Goal: Information Seeking & Learning: Learn about a topic

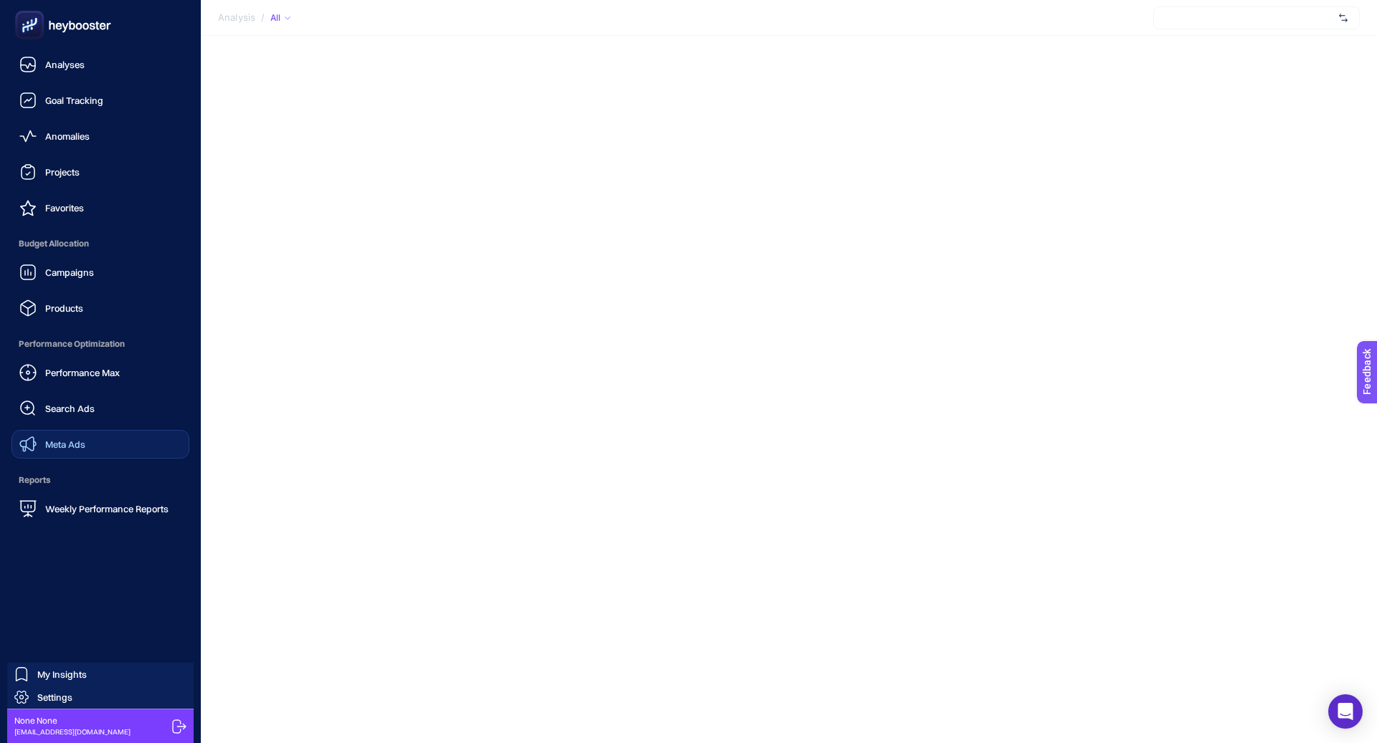
click at [87, 433] on link "Meta Ads" at bounding box center [100, 444] width 178 height 29
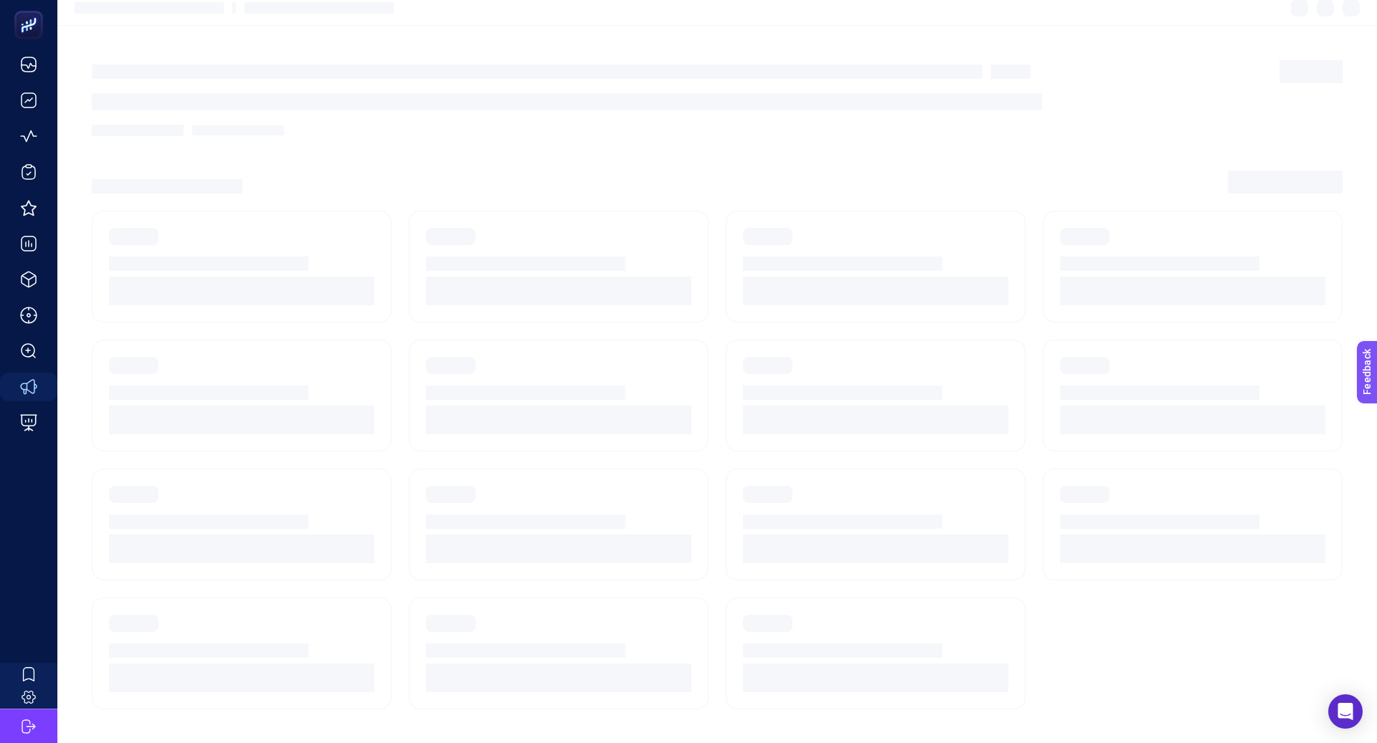
scroll to position [10, 0]
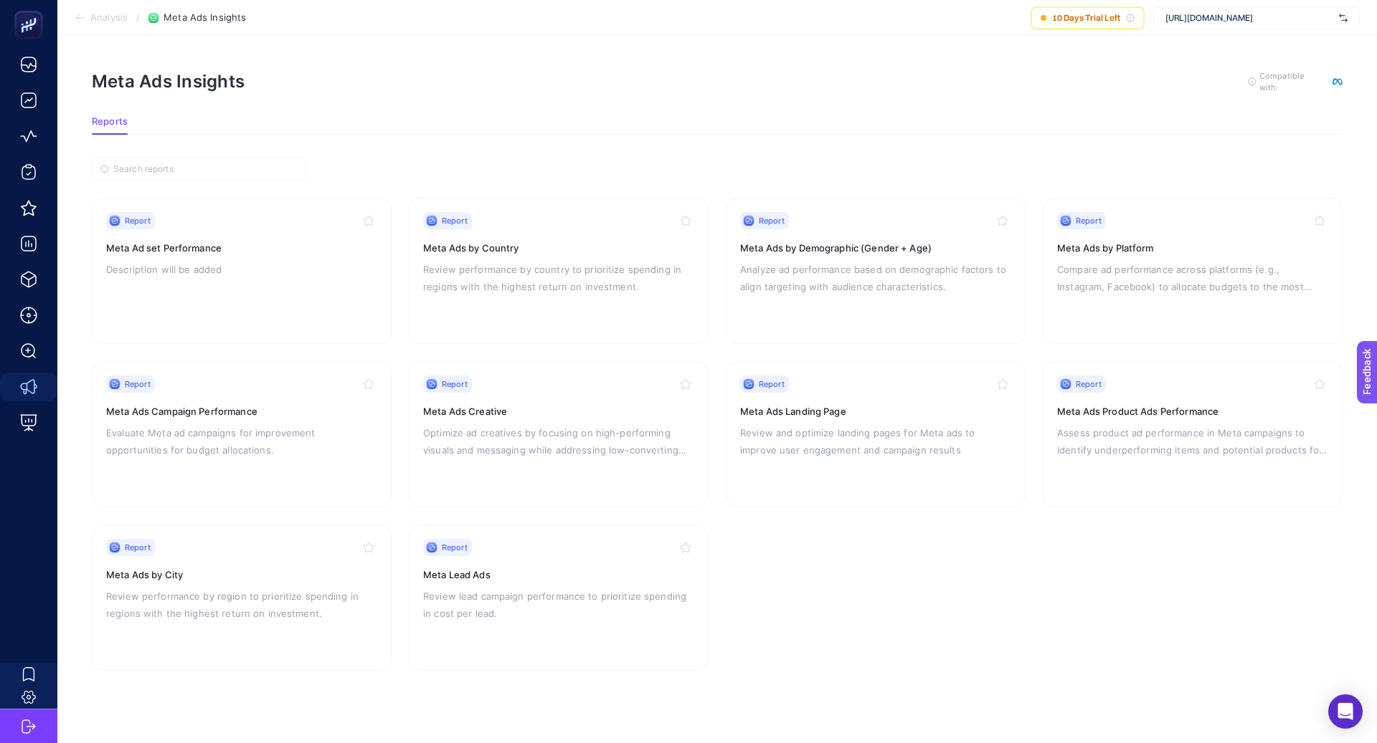
click at [1212, 20] on span "[URL][DOMAIN_NAME]" at bounding box center [1249, 17] width 168 height 11
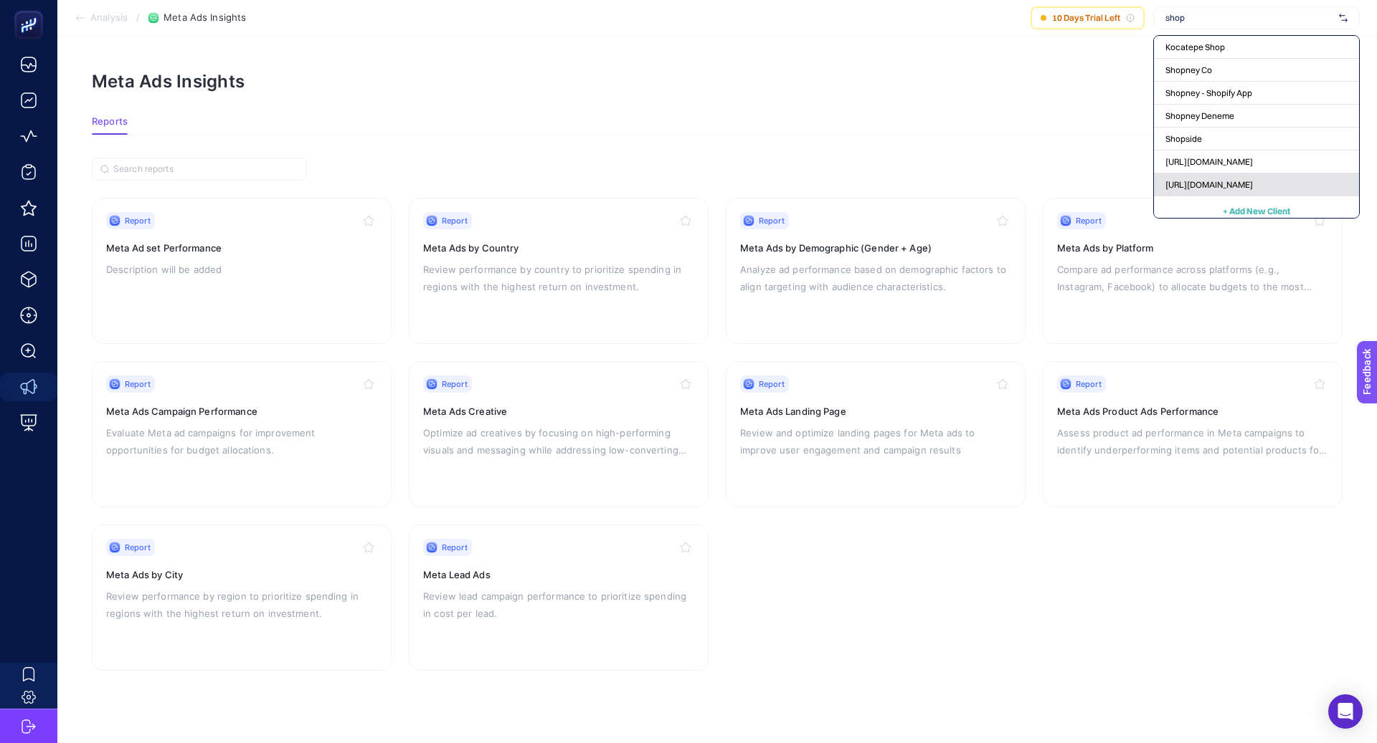
type input "shop"
click at [1217, 182] on span "[URL][DOMAIN_NAME]" at bounding box center [1208, 184] width 87 height 11
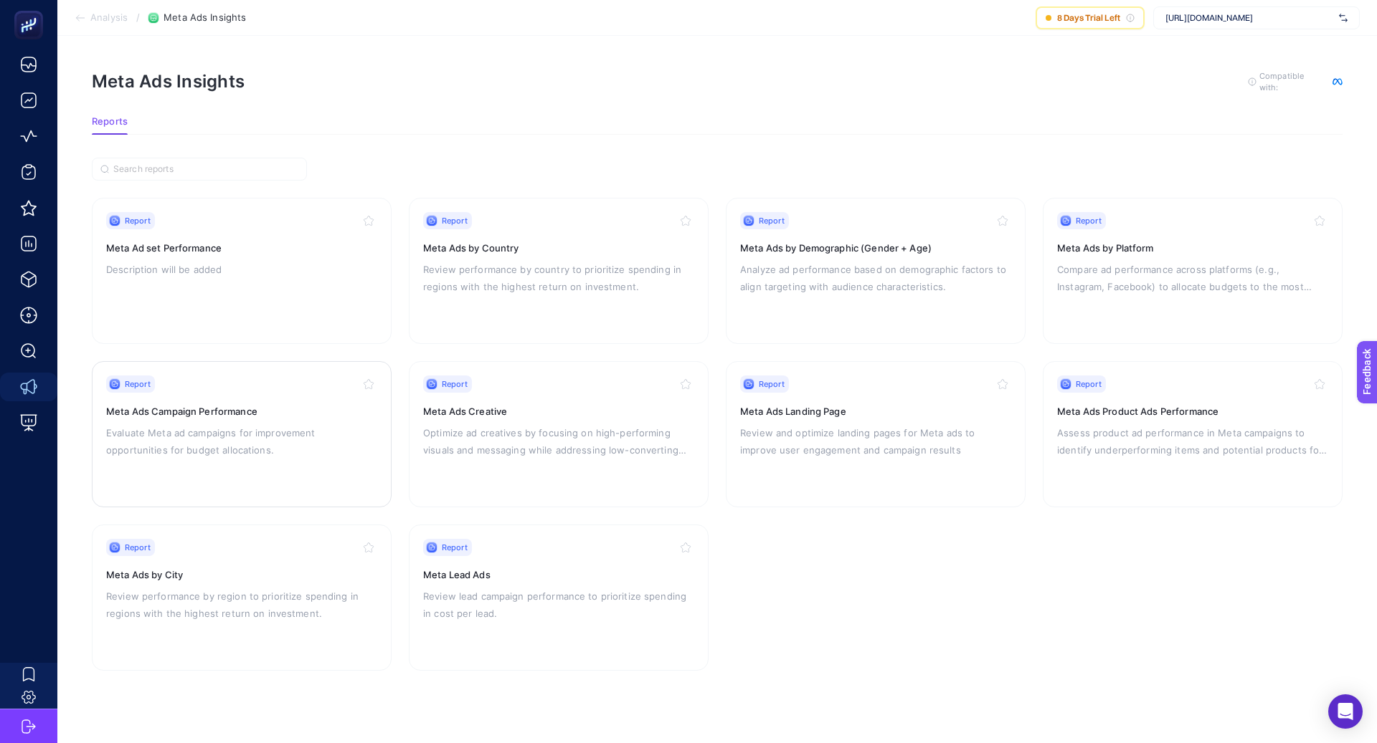
click at [300, 414] on h3 "Meta Ads Campaign Performance" at bounding box center [241, 411] width 271 height 14
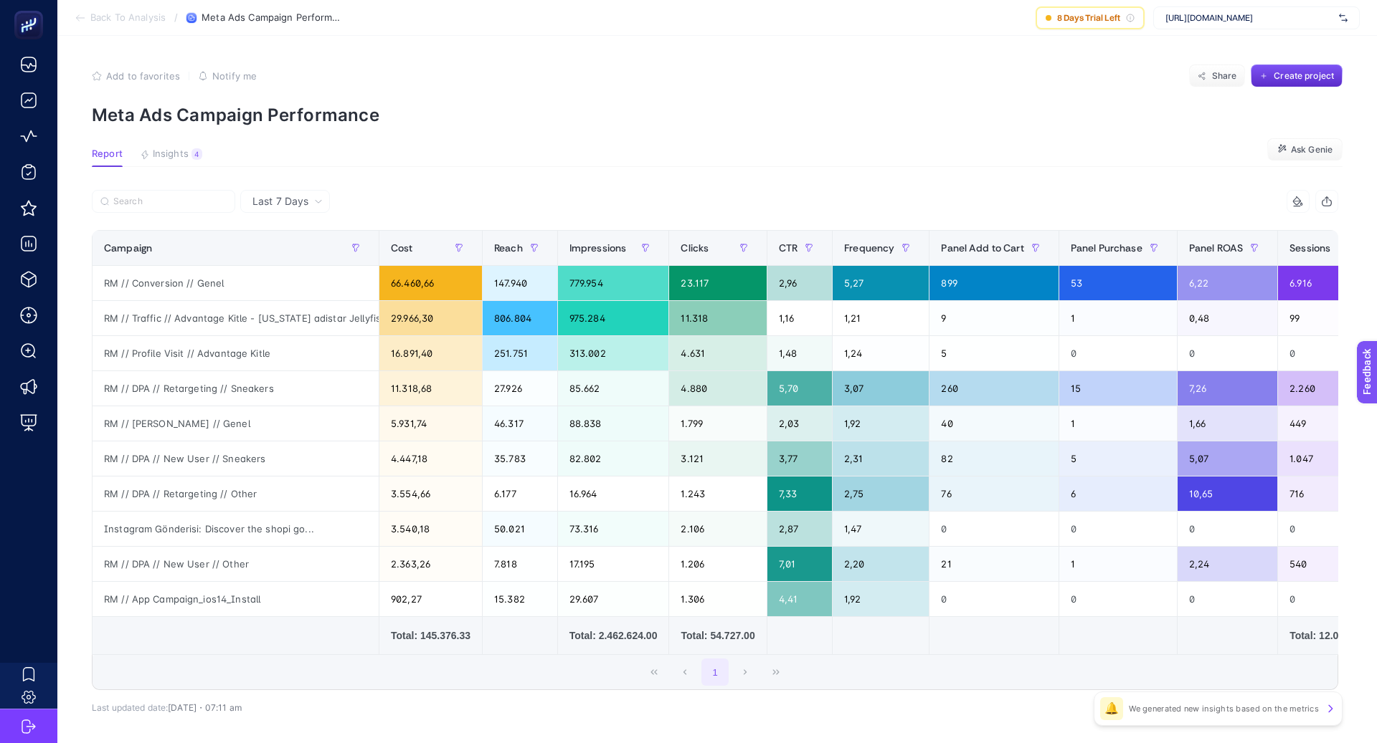
click at [312, 203] on div "Last 7 Days" at bounding box center [288, 201] width 82 height 10
click at [310, 250] on li "Last 30 Days" at bounding box center [284, 257] width 81 height 26
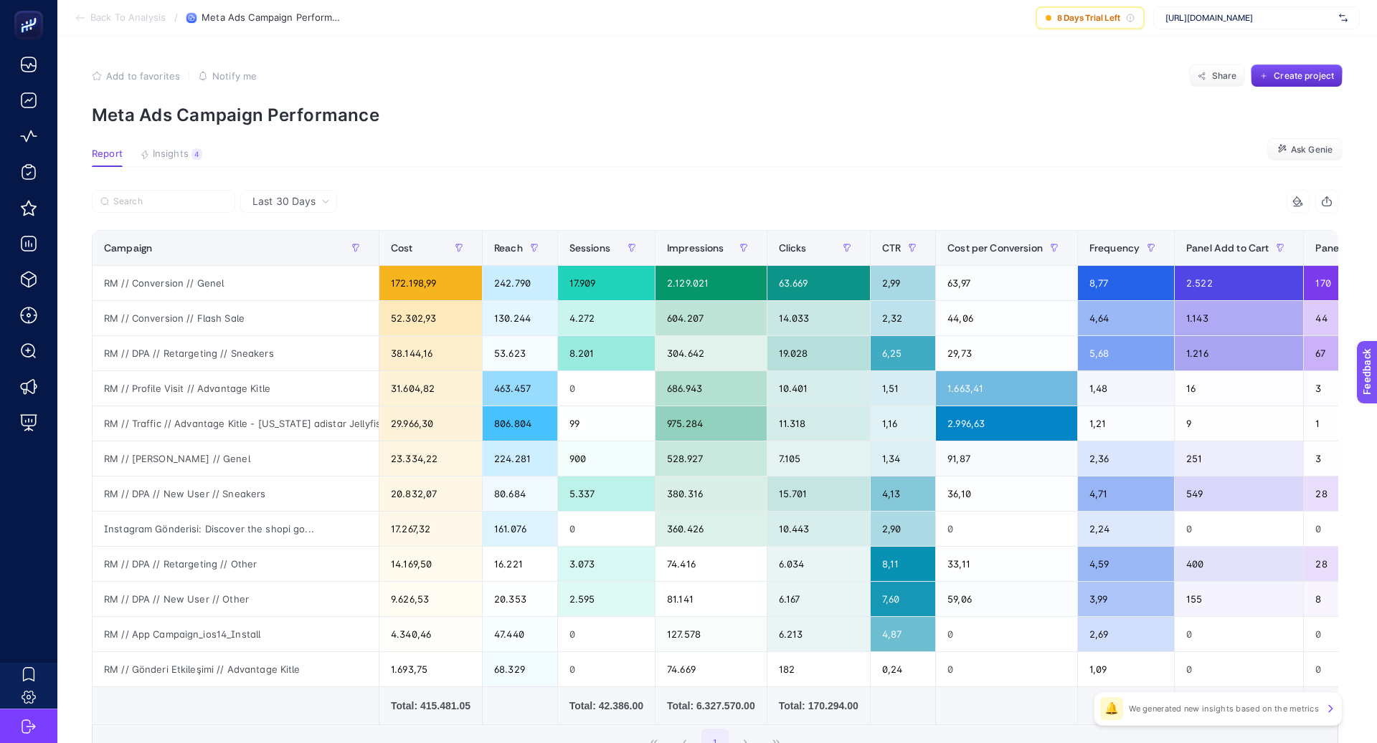
scroll to position [23, 0]
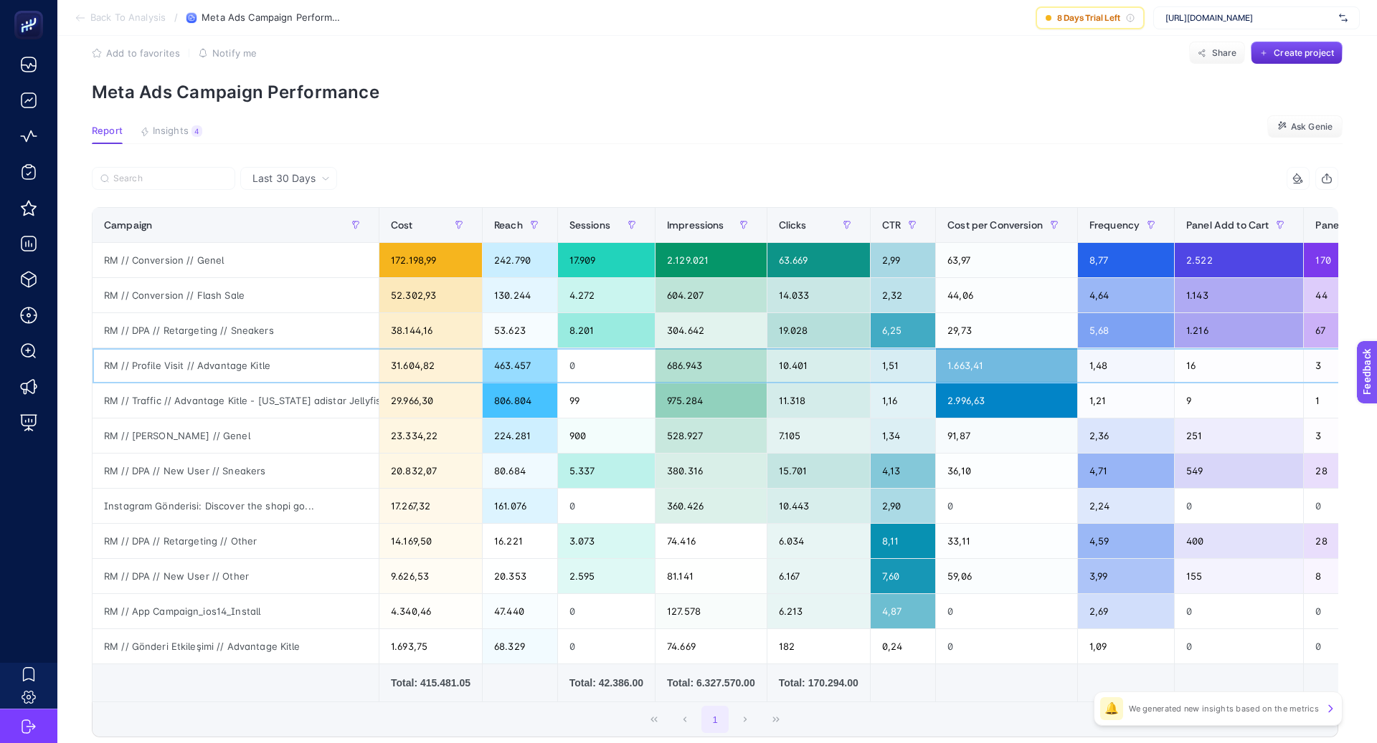
click at [252, 369] on div "RM // Profile Visit // Advantage Kitle" at bounding box center [235, 365] width 286 height 34
click at [230, 543] on div "RM // DPA // Retargeting // Other" at bounding box center [235, 541] width 286 height 34
click at [229, 543] on div "RM // DPA // Retargeting // Other" at bounding box center [235, 541] width 286 height 34
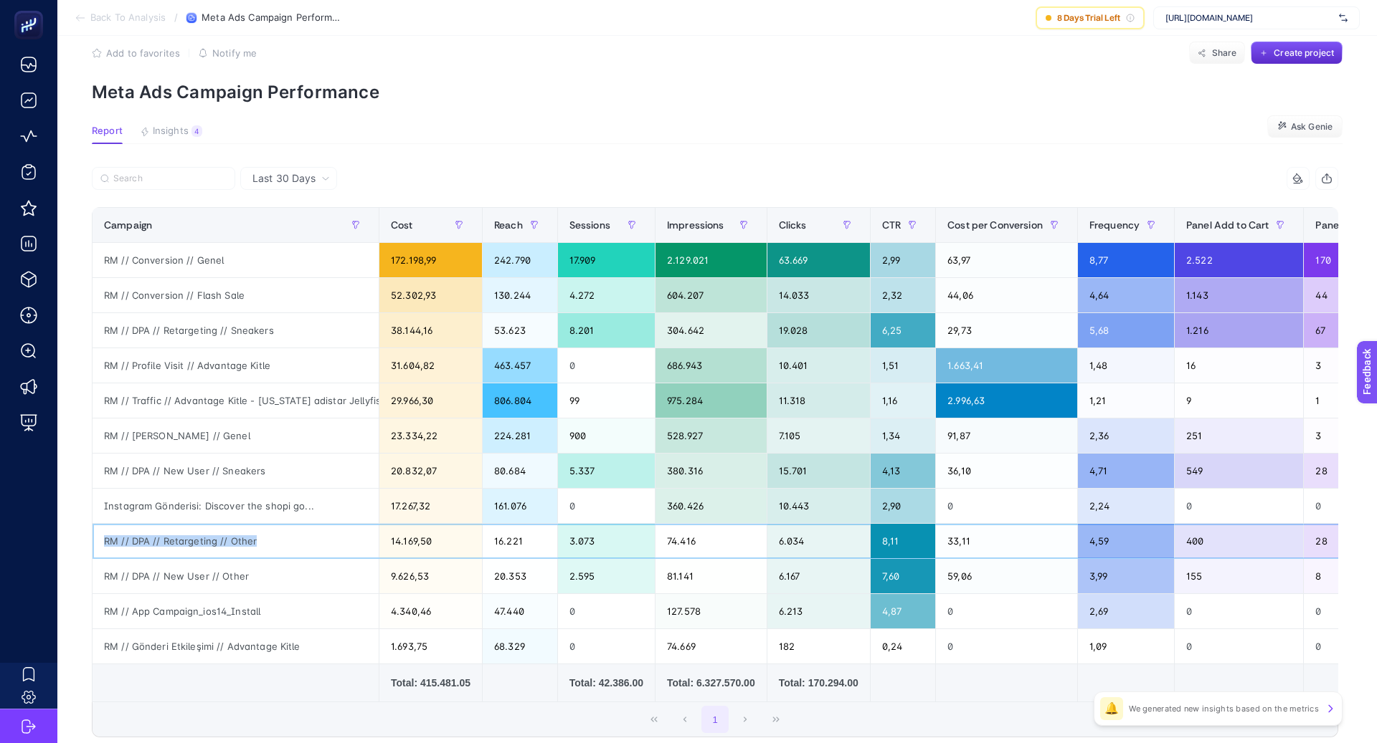
click at [229, 543] on div "RM // DPA // Retargeting // Other" at bounding box center [235, 541] width 286 height 34
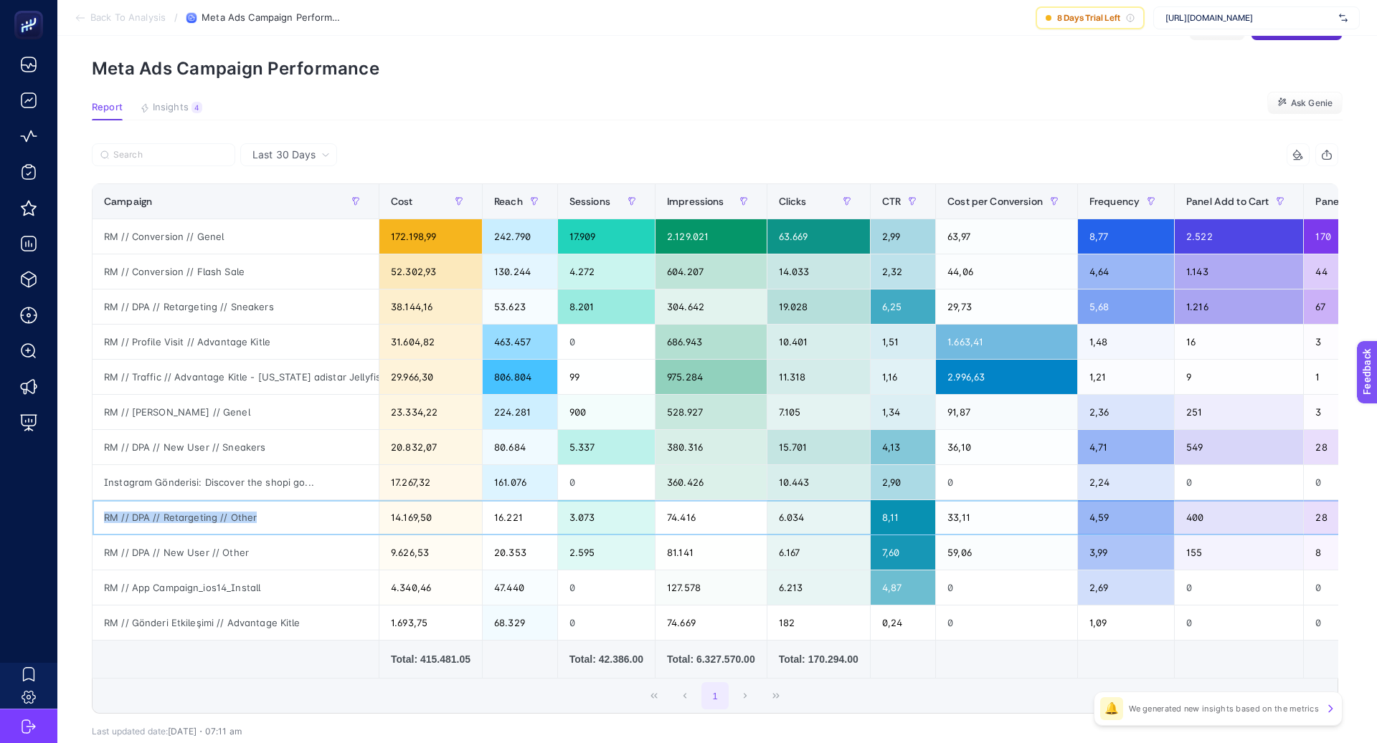
scroll to position [43, 0]
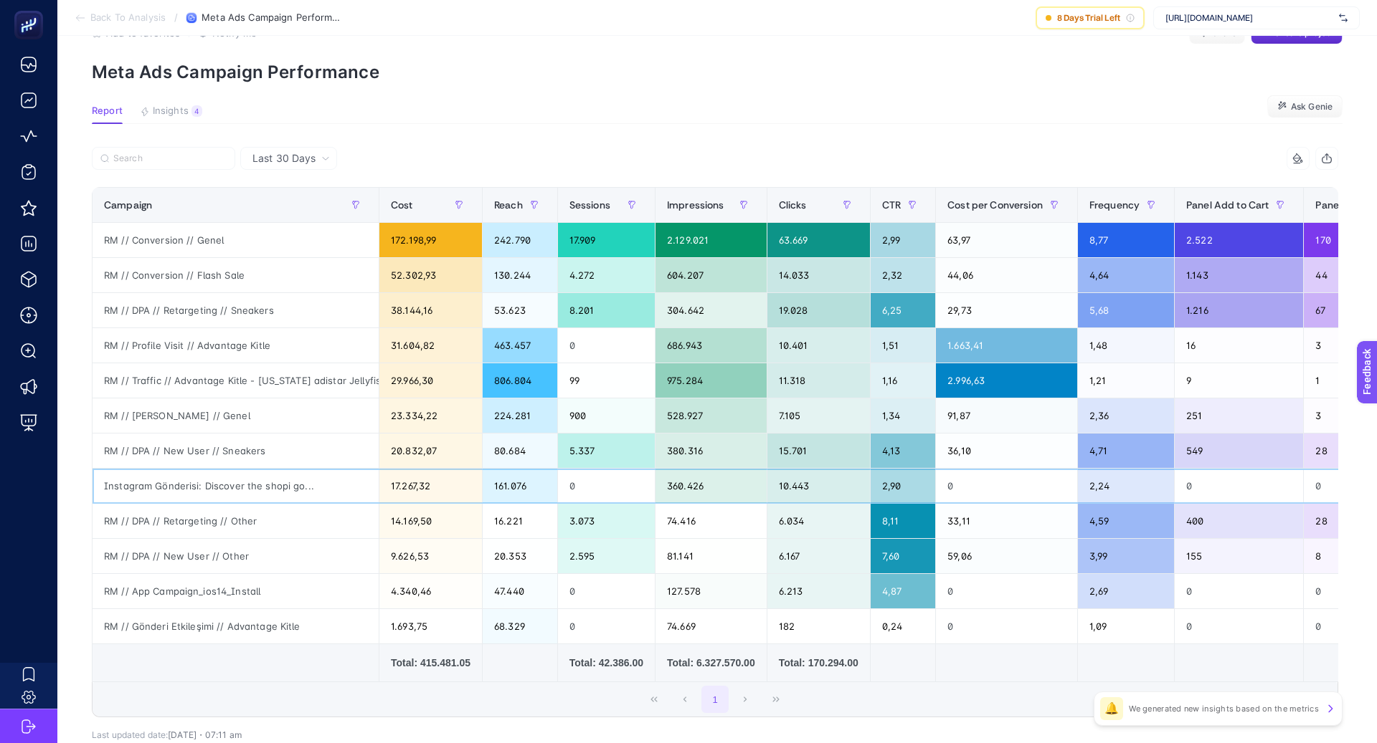
click at [226, 493] on div "Instagram Gönderisi: Discover the shopi go..." at bounding box center [235, 486] width 286 height 34
click at [227, 493] on div "Instagram Gönderisi: Discover the shopi go..." at bounding box center [235, 486] width 286 height 34
click at [232, 483] on div "Instagram Gönderisi: Discover the shopi go..." at bounding box center [235, 486] width 286 height 34
click at [232, 482] on div "Instagram Gönderisi: Discover the shopi go..." at bounding box center [235, 486] width 286 height 34
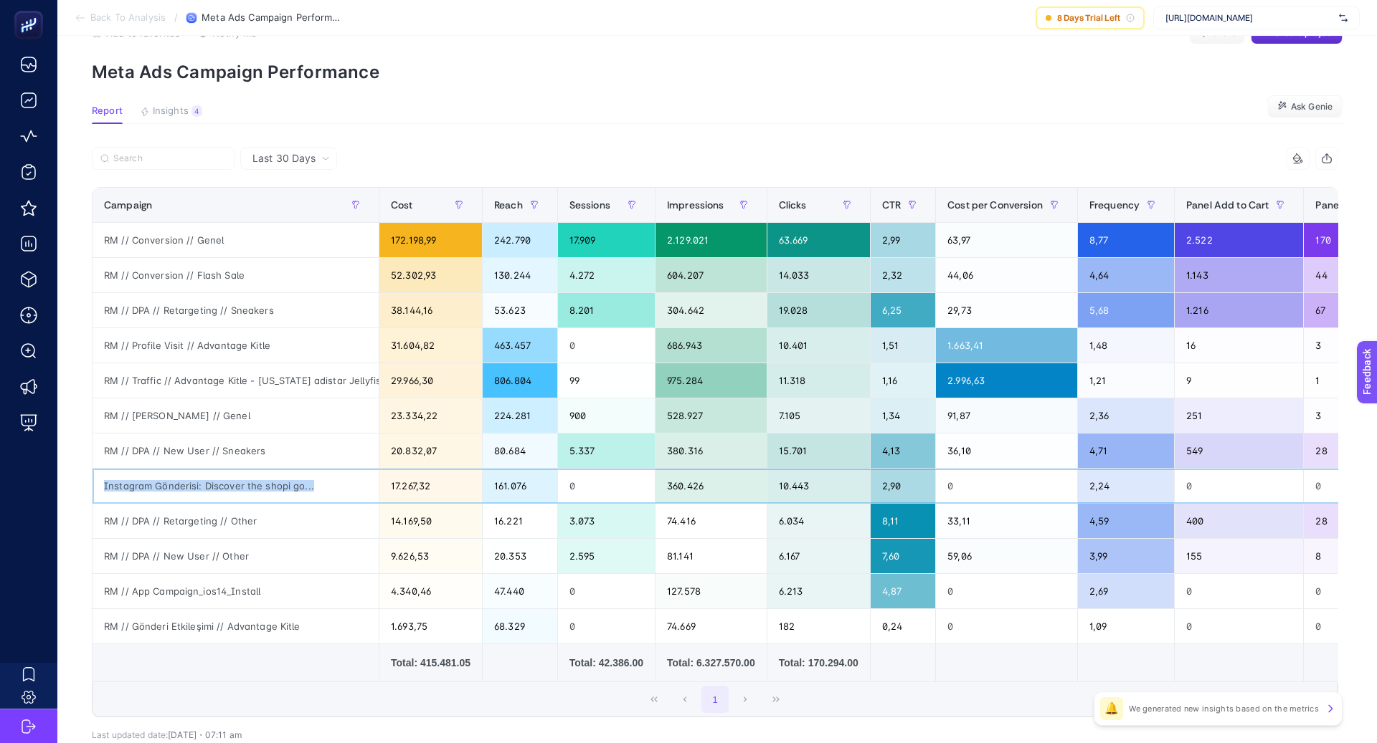
click at [232, 482] on div "Instagram Gönderisi: Discover the shopi go..." at bounding box center [235, 486] width 286 height 34
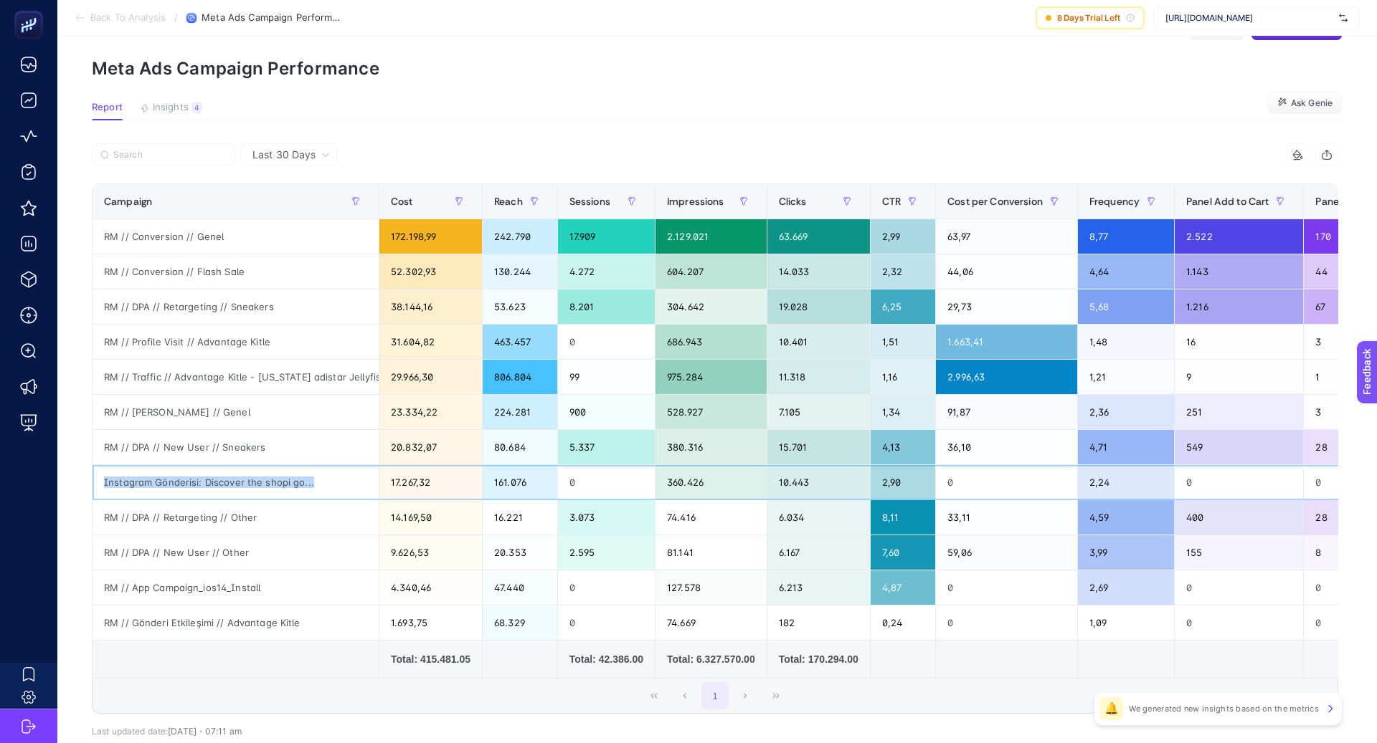
scroll to position [44, 0]
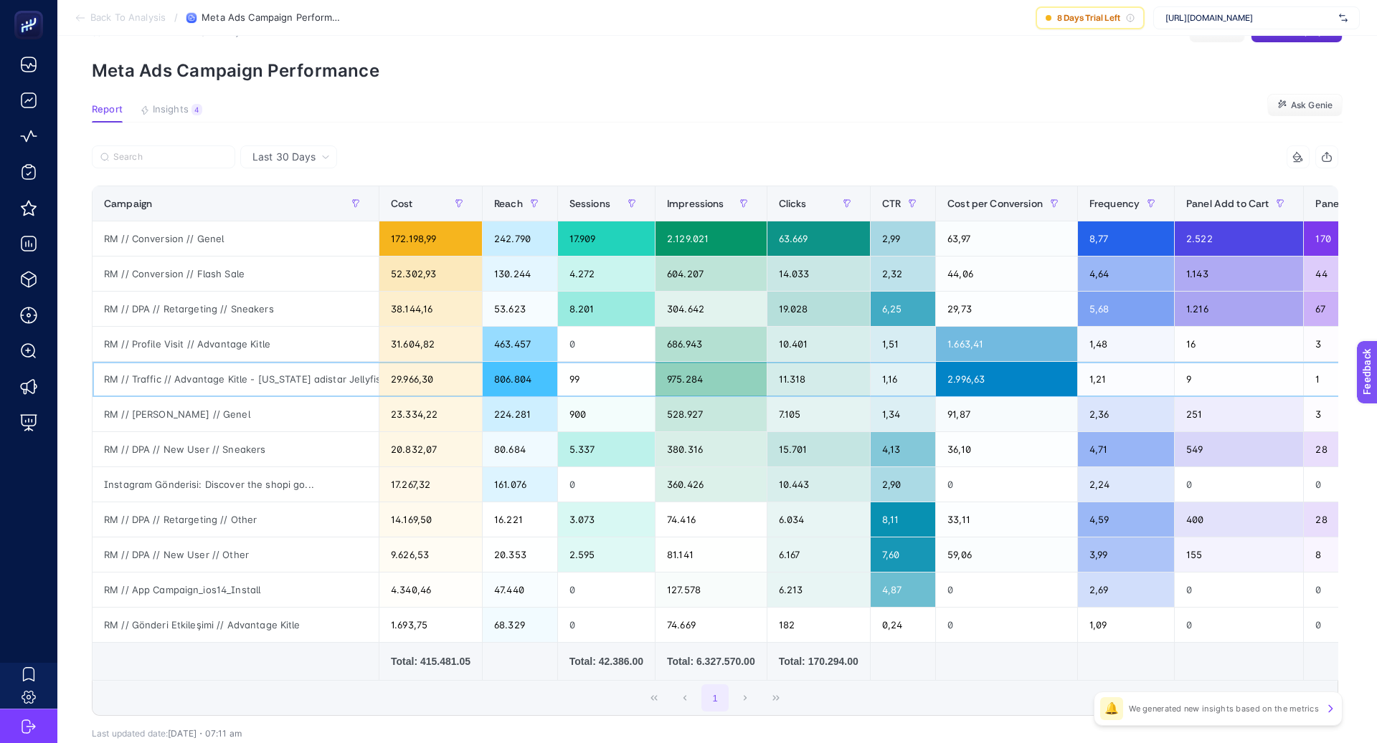
click at [186, 385] on div "RM // Traffic // Advantage Kitle - [US_STATE] adistar Jellyfish" at bounding box center [235, 379] width 286 height 34
click at [177, 416] on div "RM // [PERSON_NAME] // Genel" at bounding box center [235, 414] width 286 height 34
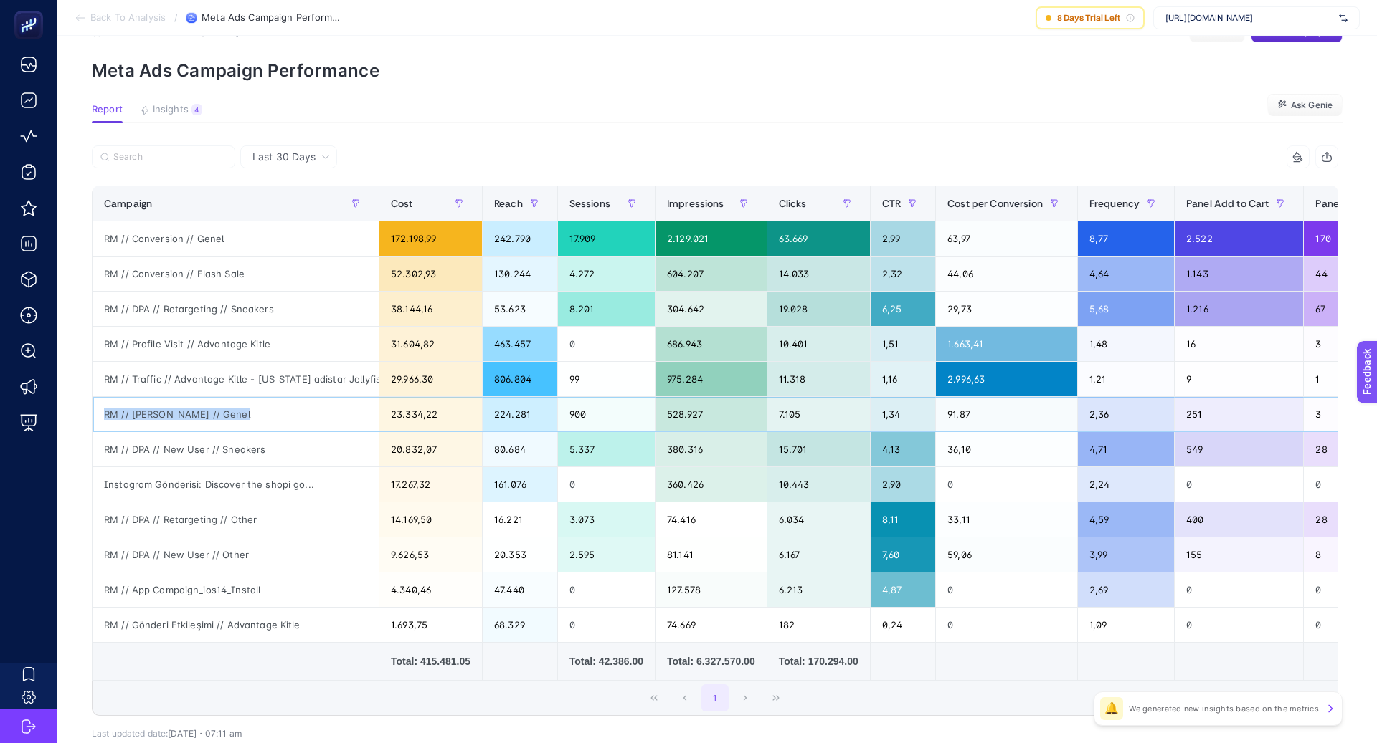
click at [177, 416] on div "RM // [PERSON_NAME] // Genel" at bounding box center [235, 414] width 286 height 34
click at [246, 437] on div "RM // DPA // New User // Sneakers" at bounding box center [235, 449] width 286 height 34
click at [237, 422] on div at bounding box center [237, 422] width 0 height 0
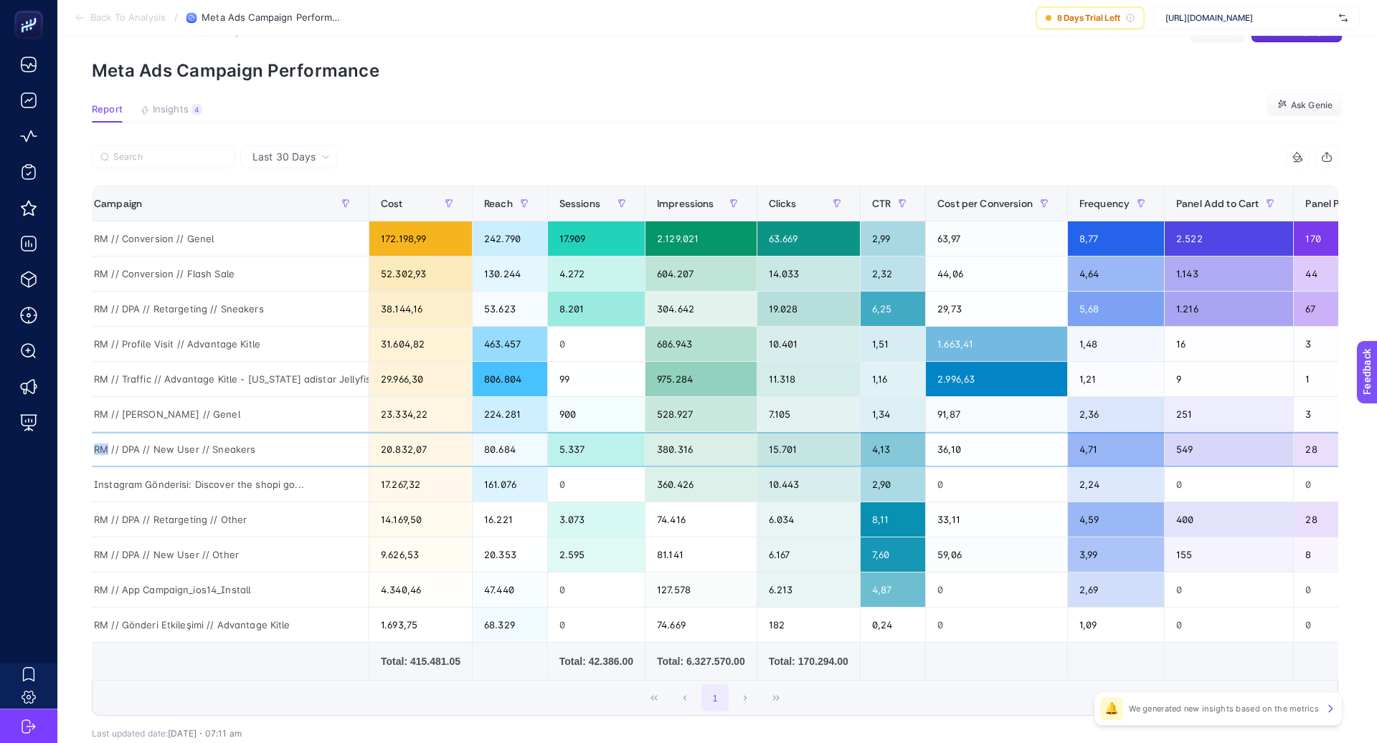
scroll to position [0, 0]
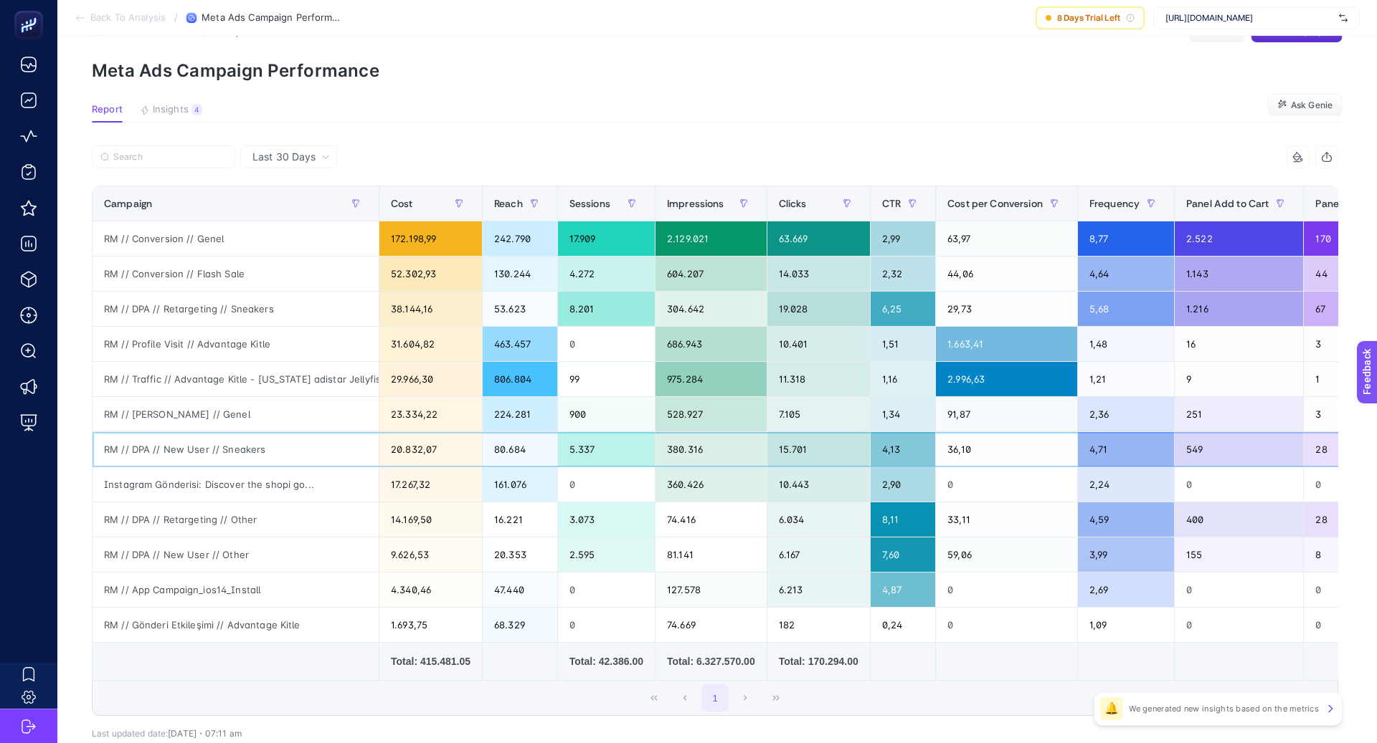
click at [282, 457] on div "RM // DPA // New User // Sneakers" at bounding box center [235, 449] width 286 height 34
click at [268, 401] on div "RM // [PERSON_NAME] // Genel" at bounding box center [235, 414] width 286 height 34
click at [176, 409] on div "RM // [PERSON_NAME] // Genel" at bounding box center [235, 414] width 286 height 34
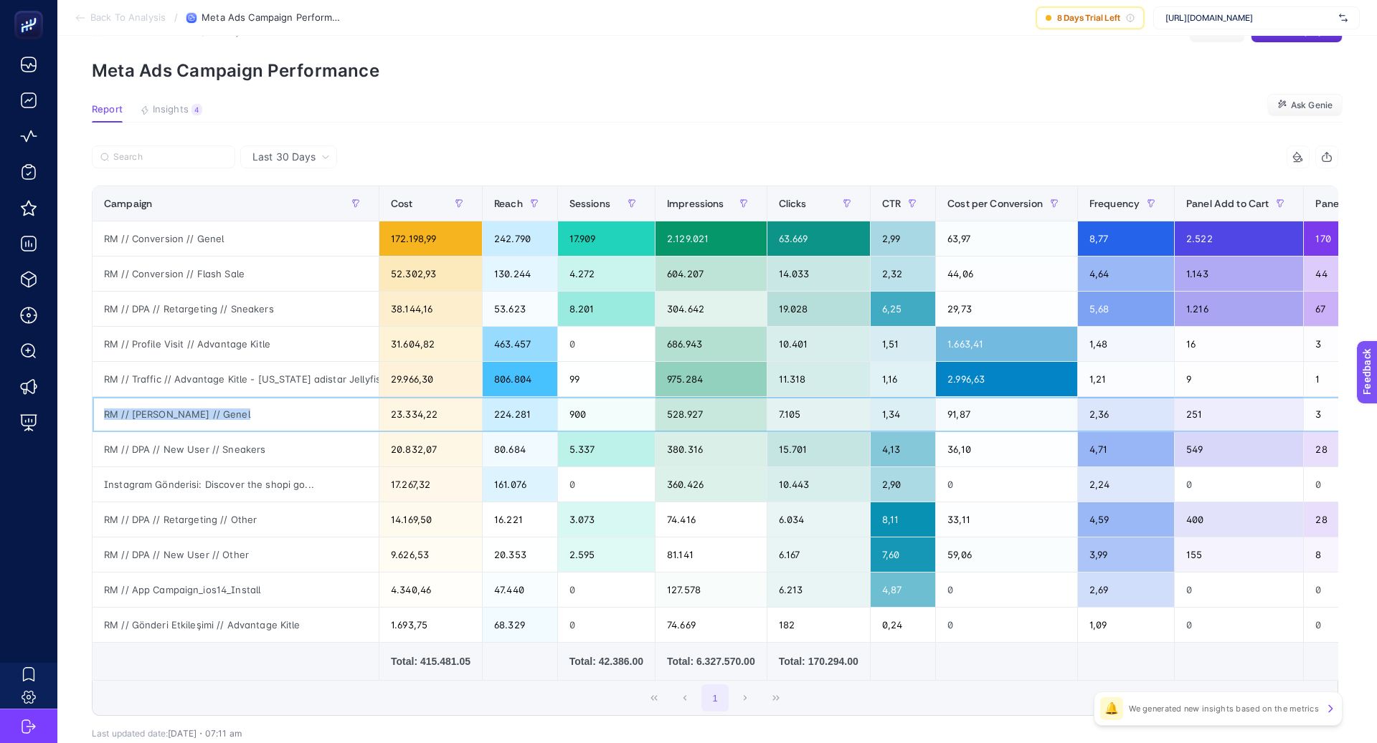
copy tr "RM // [PERSON_NAME] // Genel"
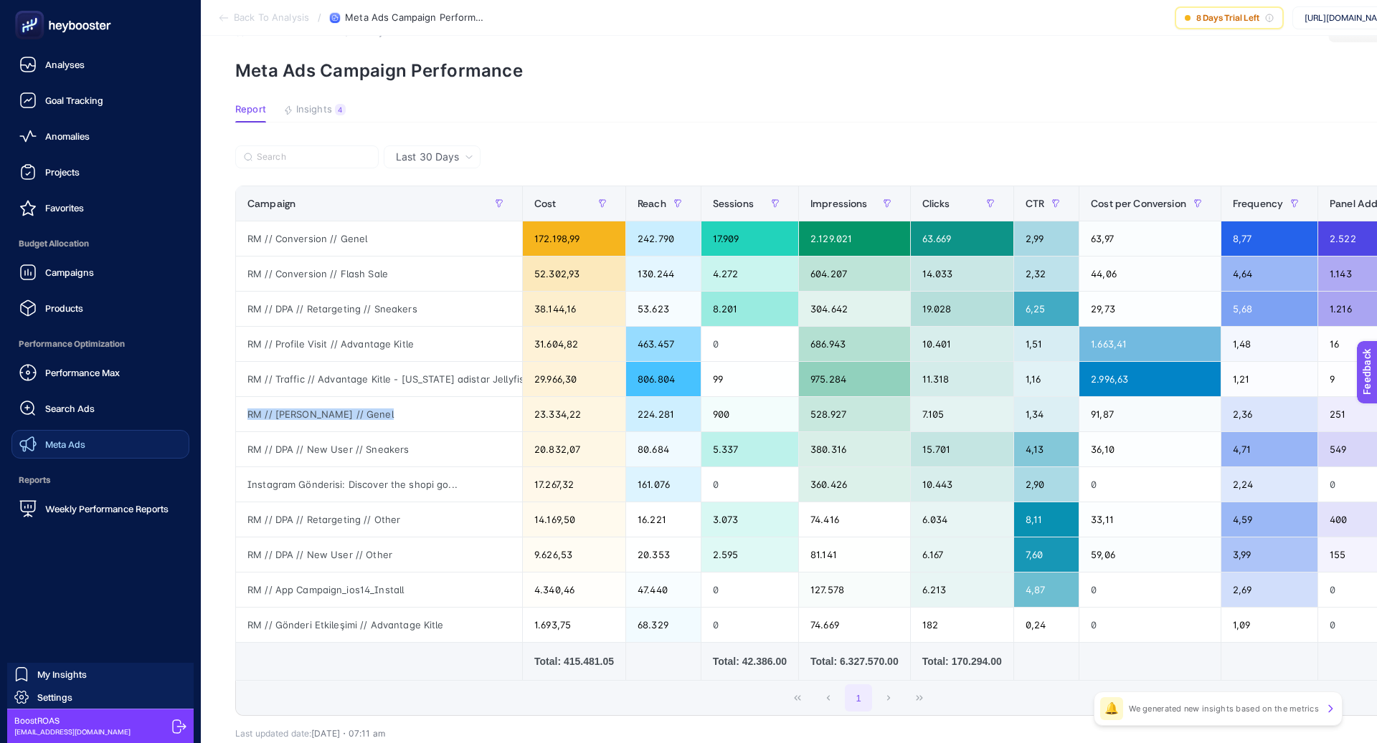
click at [87, 437] on link "Meta Ads" at bounding box center [100, 444] width 178 height 29
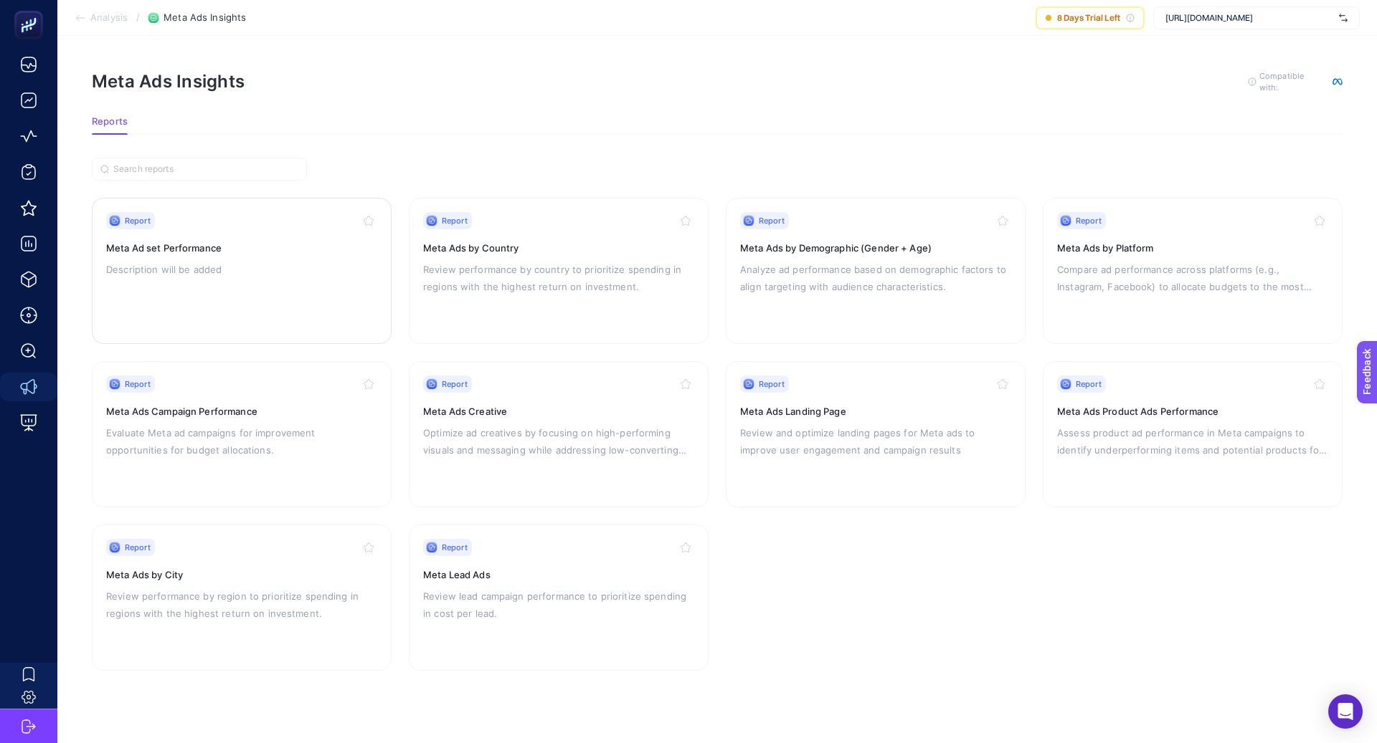
click at [333, 262] on p "Description will be added" at bounding box center [241, 269] width 271 height 17
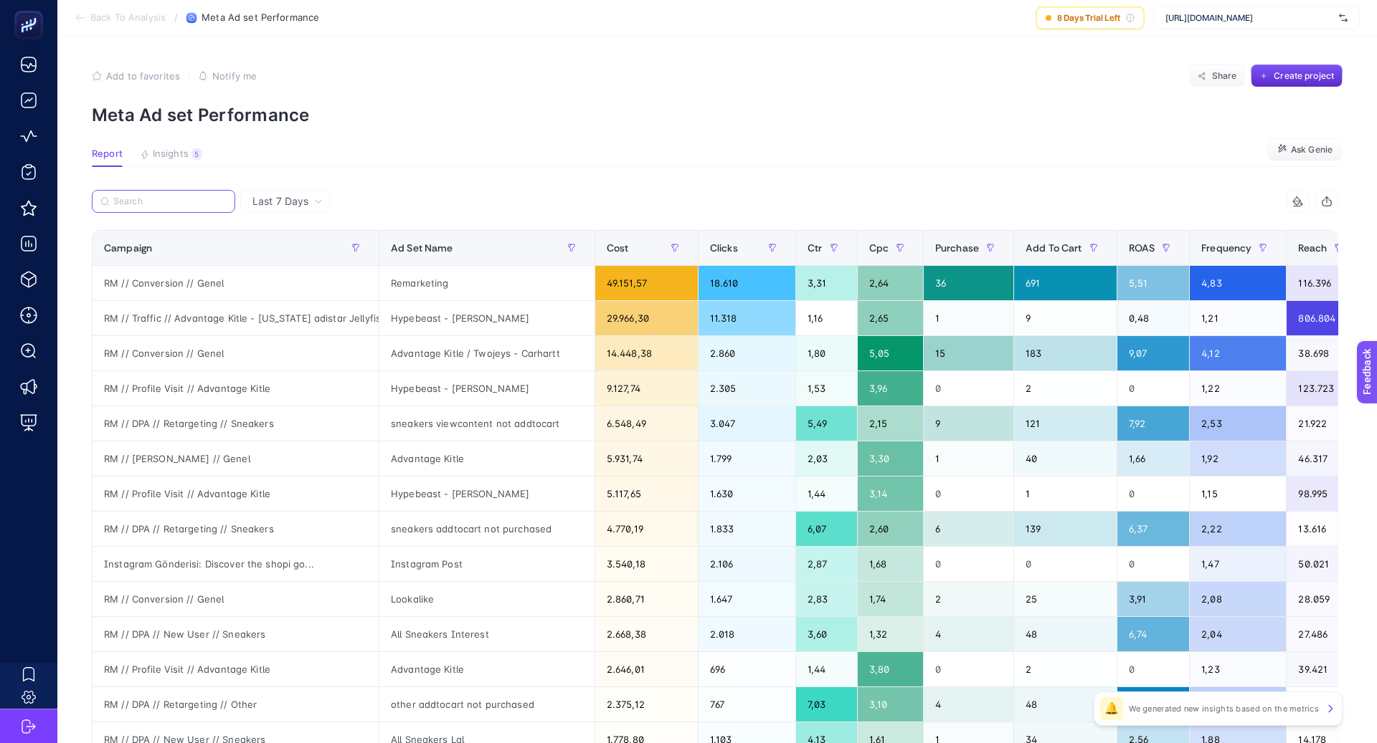
click at [196, 202] on input "Search" at bounding box center [169, 201] width 113 height 11
paste input "RM // [PERSON_NAME] // Genel"
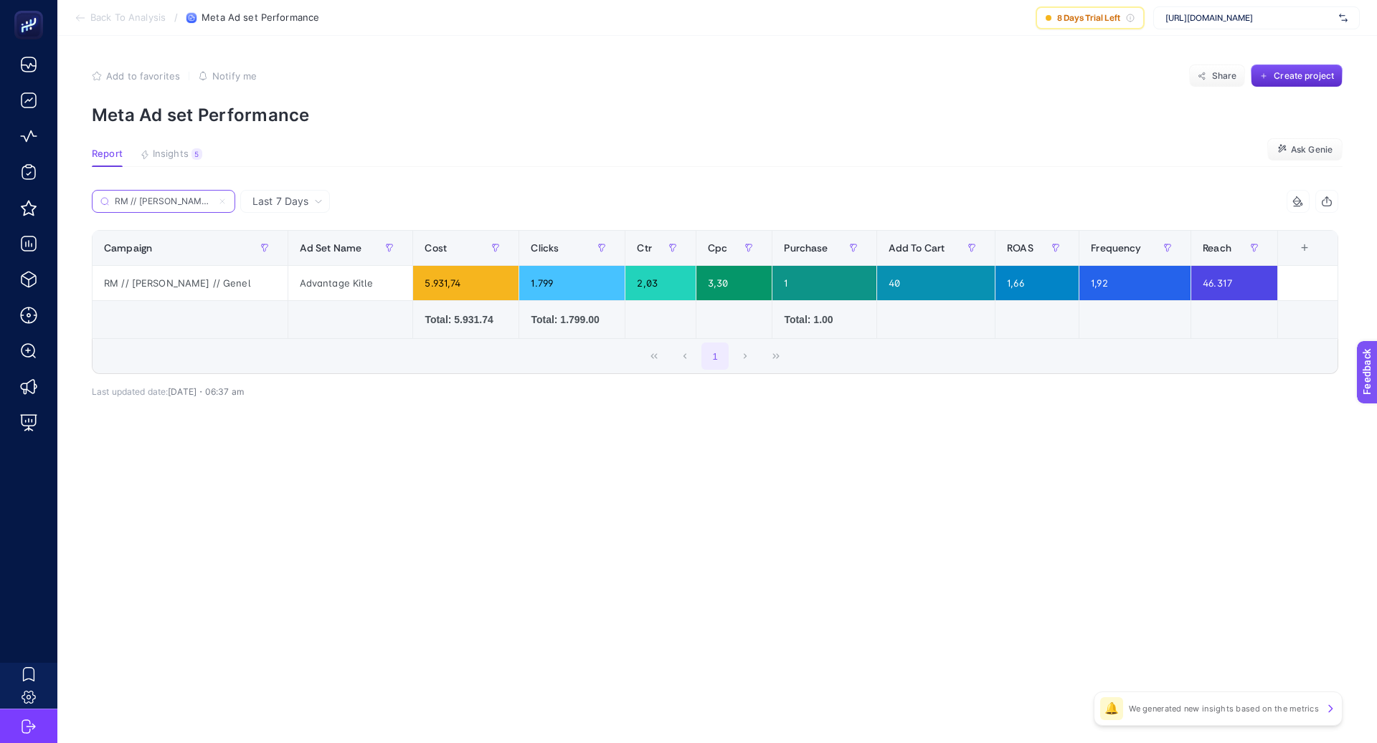
type input "RM // [PERSON_NAME] // Genel"
click at [298, 201] on span "Last 7 Days" at bounding box center [280, 201] width 56 height 14
click at [434, 164] on section "Report Insights 5 We generated new insights based on the metrics Ask Genie" at bounding box center [717, 157] width 1250 height 19
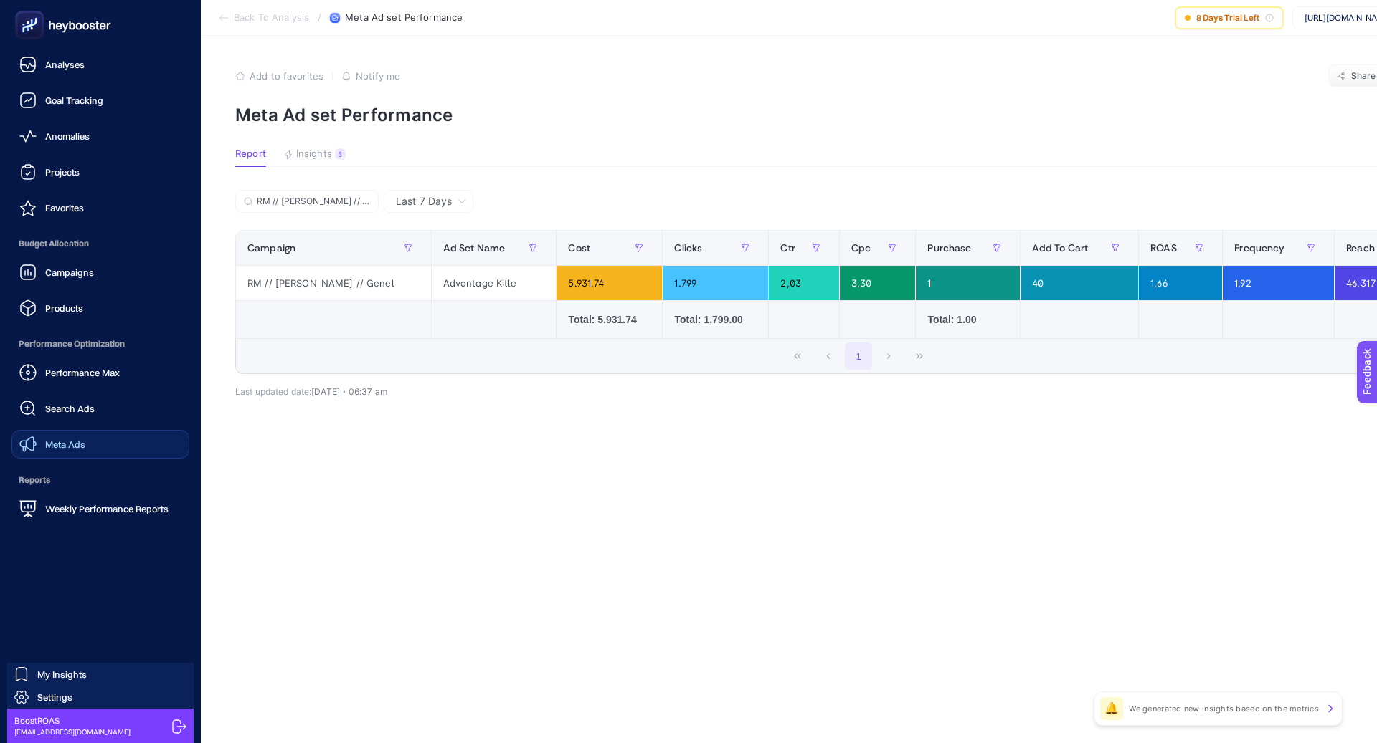
click at [81, 436] on div "Meta Ads" at bounding box center [52, 444] width 66 height 17
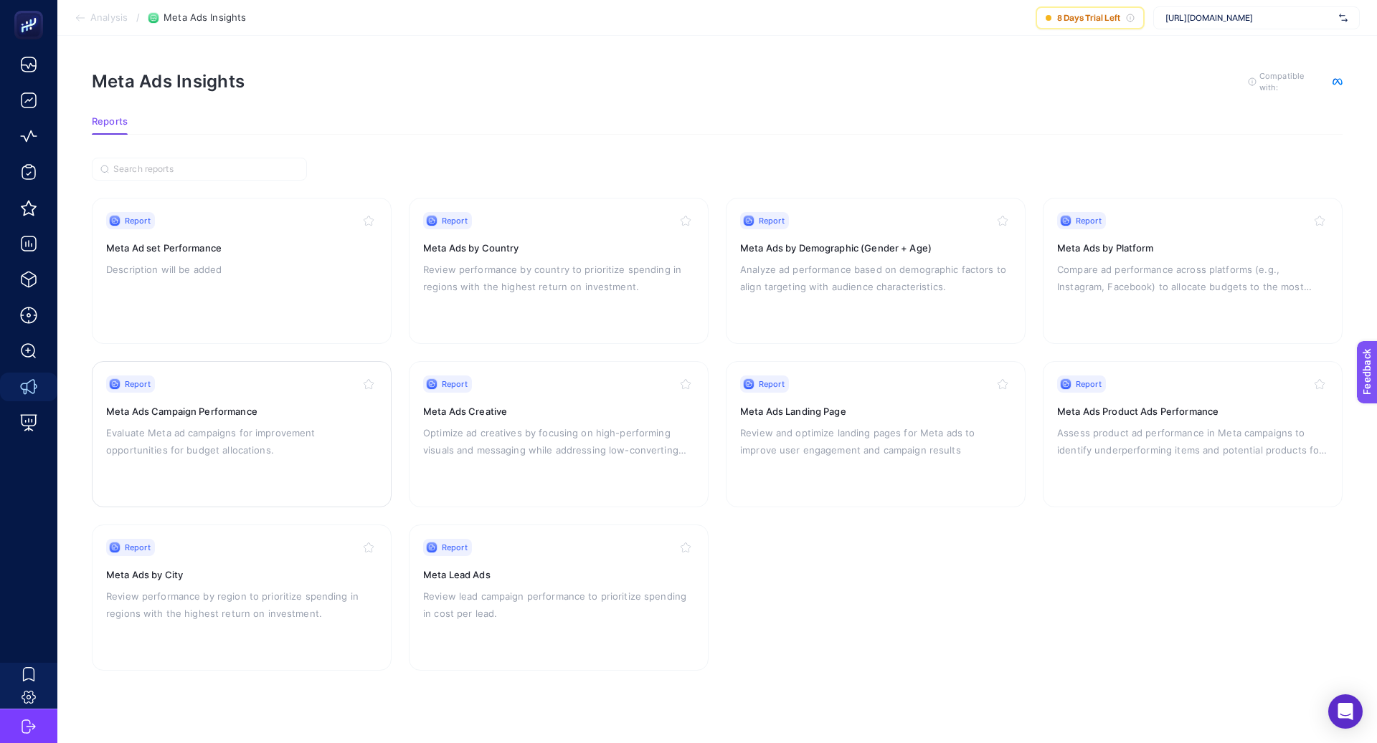
click at [245, 443] on p "Evaluate Meta ad campaigns for improvement opportunities for budget allocations." at bounding box center [241, 441] width 271 height 34
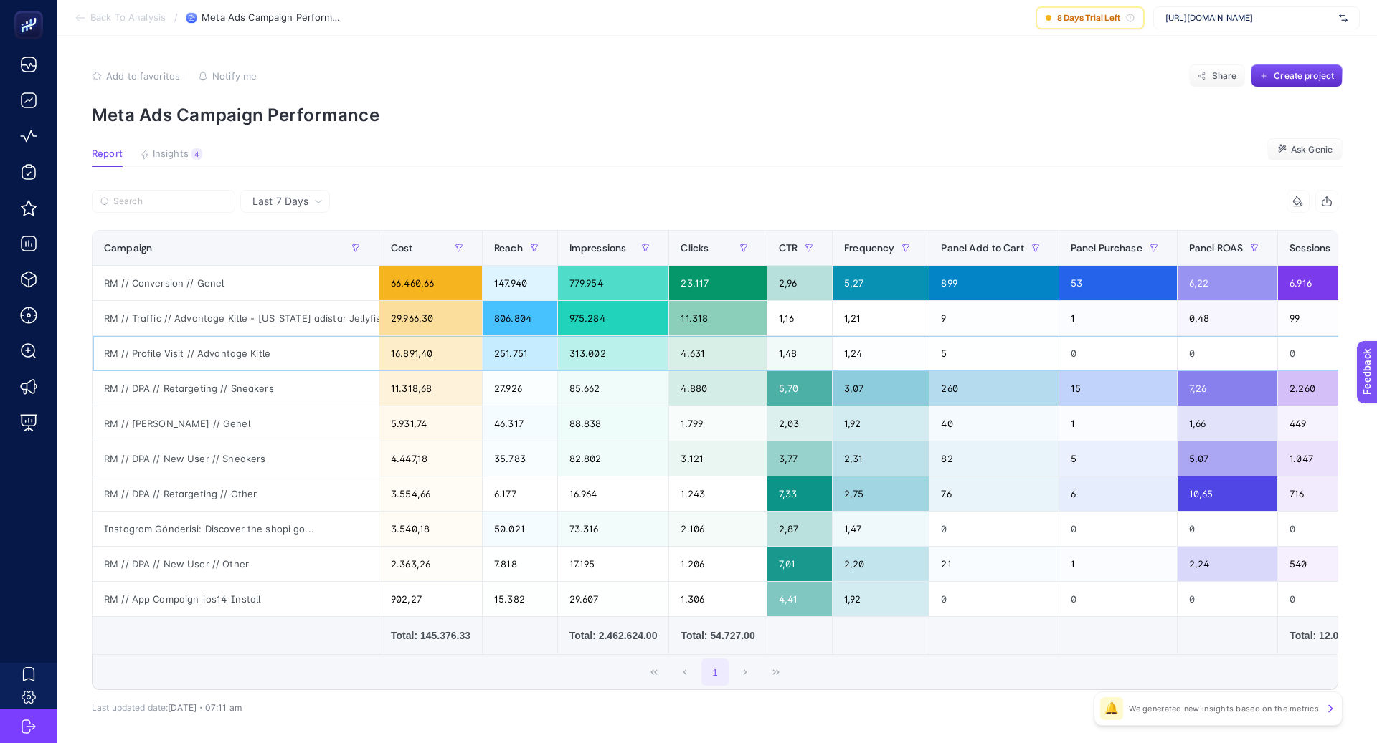
click at [237, 353] on div "RM // Profile Visit // Advantage Kitle" at bounding box center [235, 353] width 286 height 34
click at [181, 422] on div "RM // [PERSON_NAME] // Genel" at bounding box center [235, 424] width 286 height 34
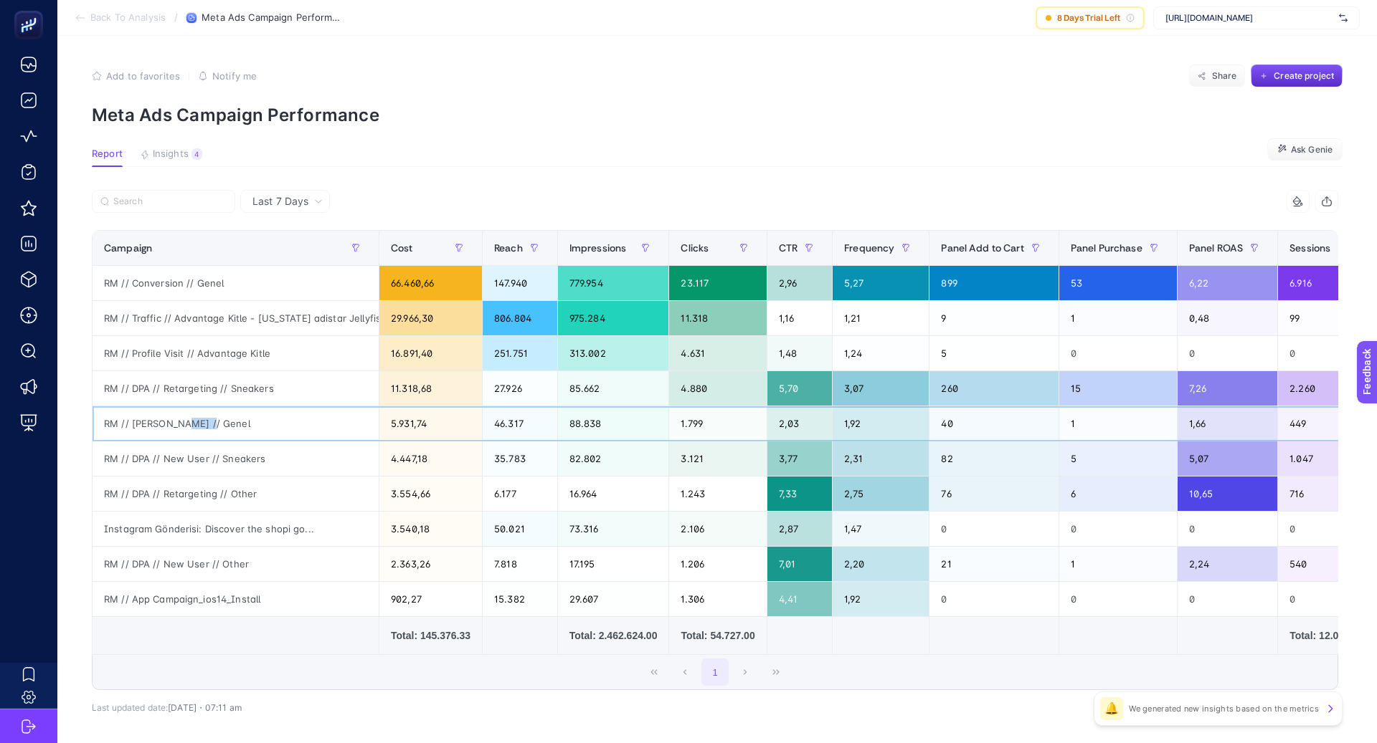
click at [181, 421] on div "RM // [PERSON_NAME] // Genel" at bounding box center [235, 424] width 286 height 34
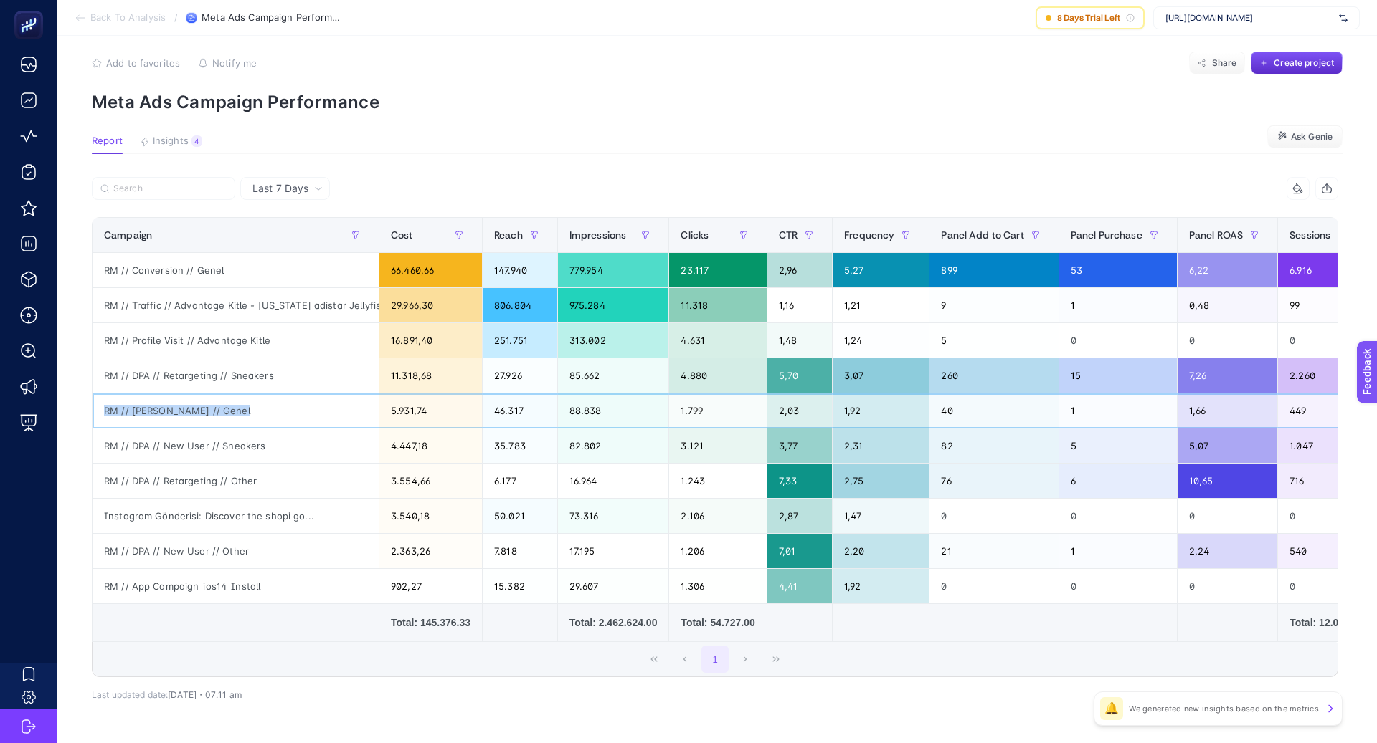
scroll to position [19, 0]
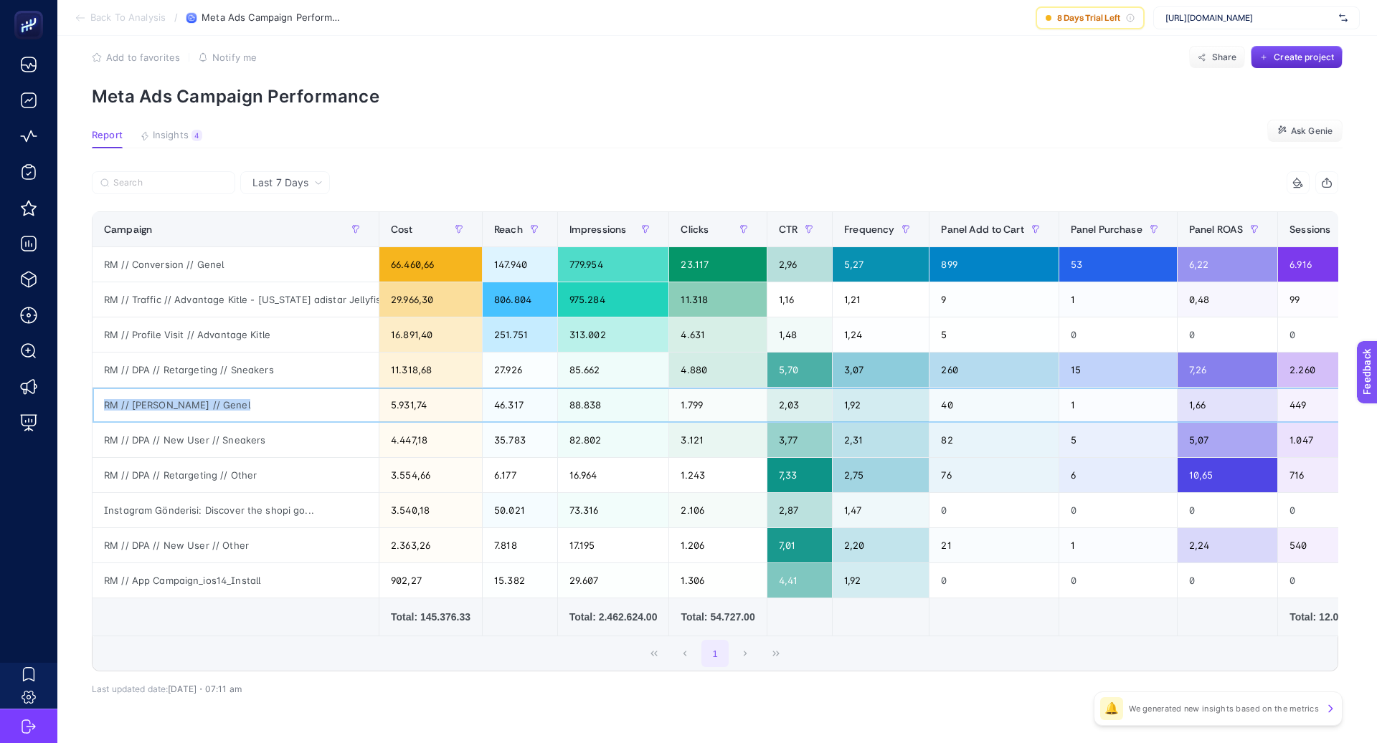
copy tr "RM // [PERSON_NAME] // Genel"
click at [146, 409] on div "RM // [PERSON_NAME] // Genel" at bounding box center [235, 405] width 286 height 34
click at [146, 399] on div "RM // [PERSON_NAME] // Genel" at bounding box center [235, 405] width 286 height 34
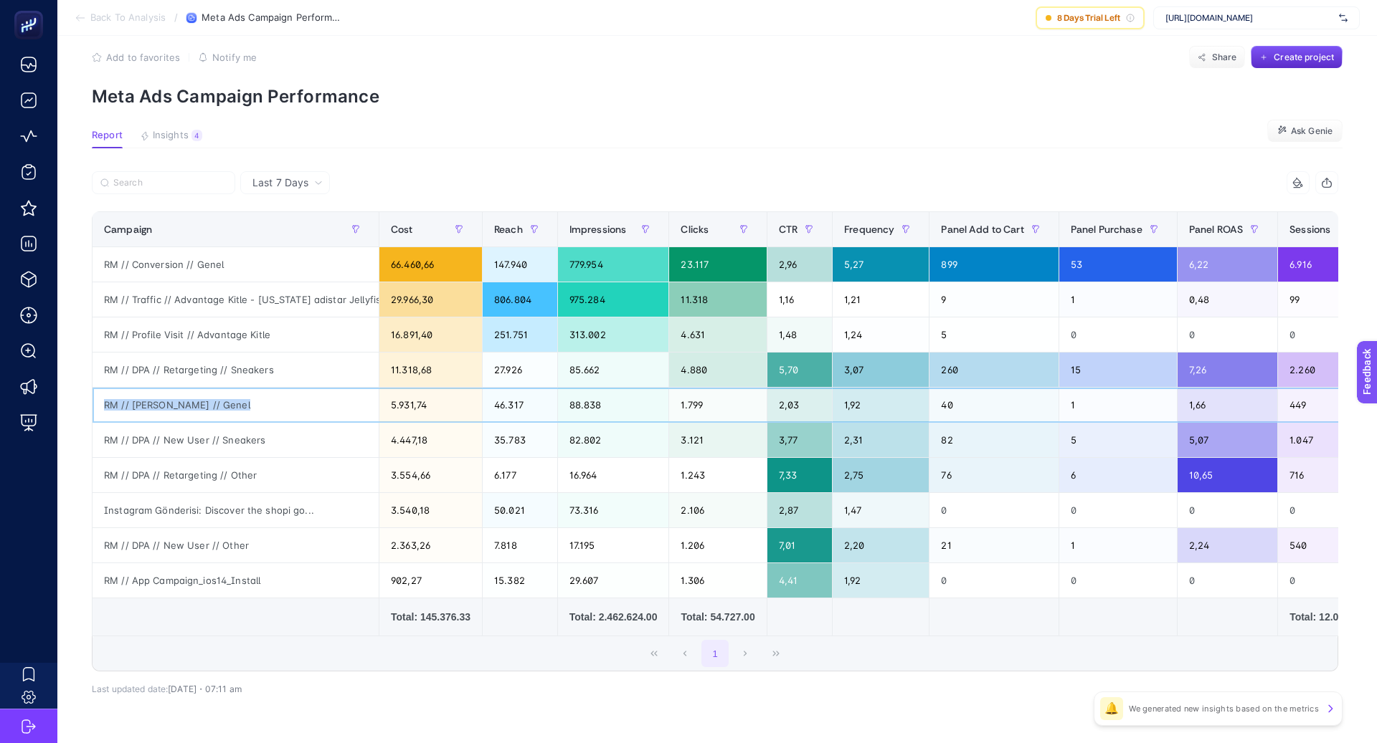
click at [146, 399] on div "RM // [PERSON_NAME] // Genel" at bounding box center [235, 405] width 286 height 34
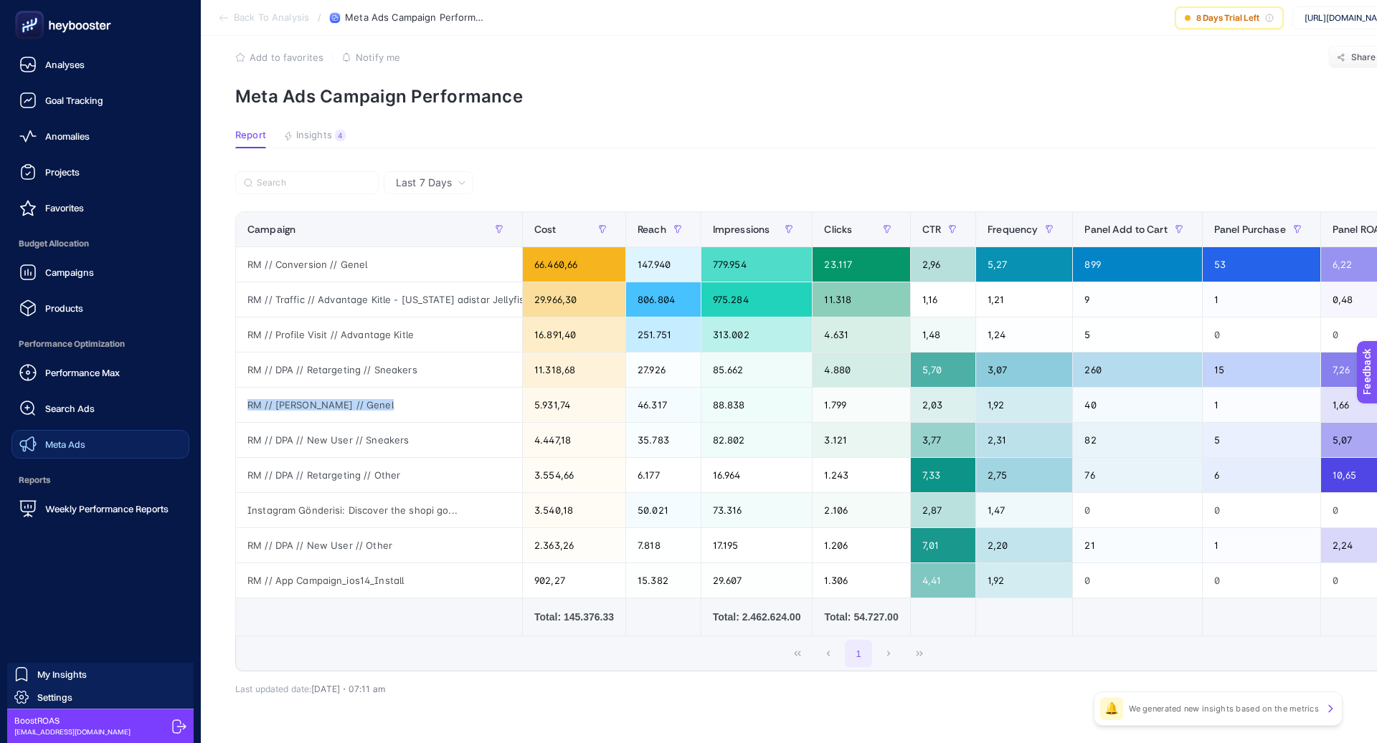
click at [87, 447] on link "Meta Ads" at bounding box center [100, 444] width 178 height 29
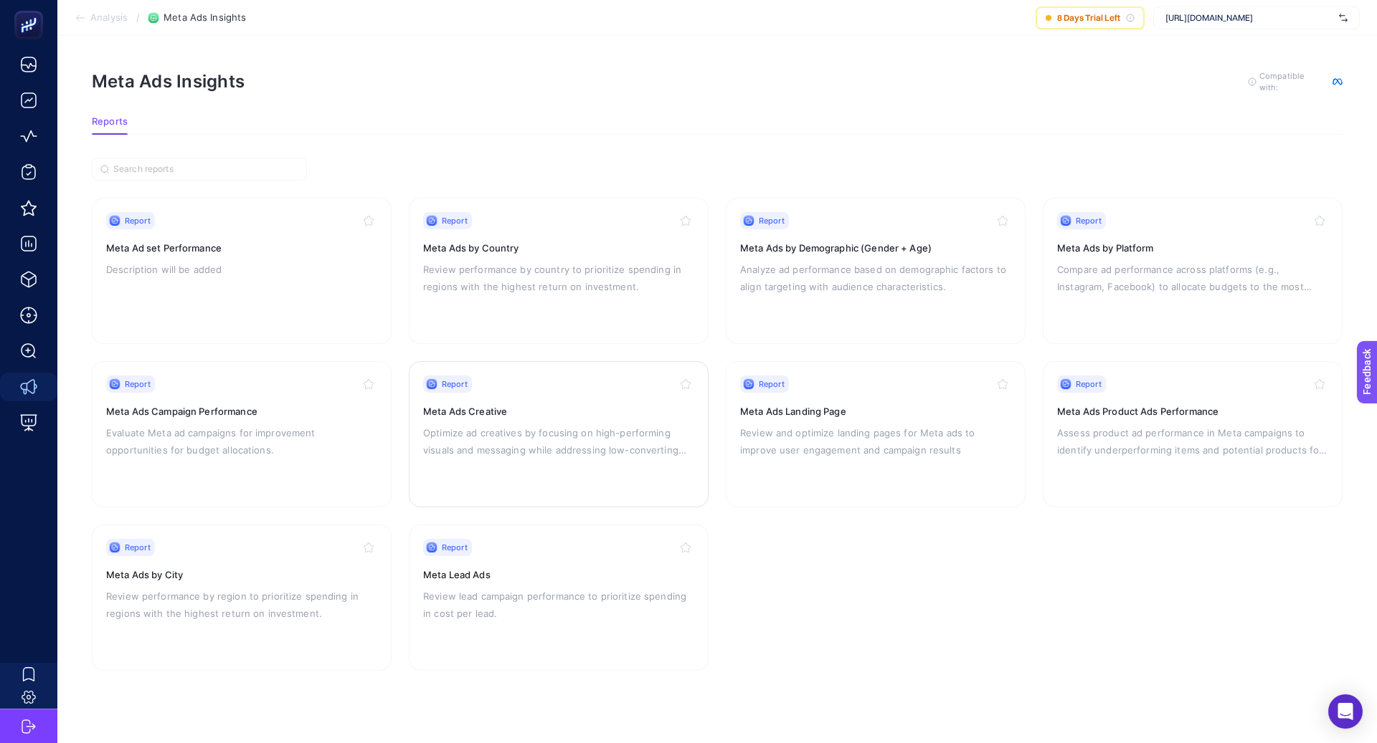
click at [576, 447] on p "Optimize ad creatives by focusing on high-performing visuals and messaging whil…" at bounding box center [558, 441] width 271 height 34
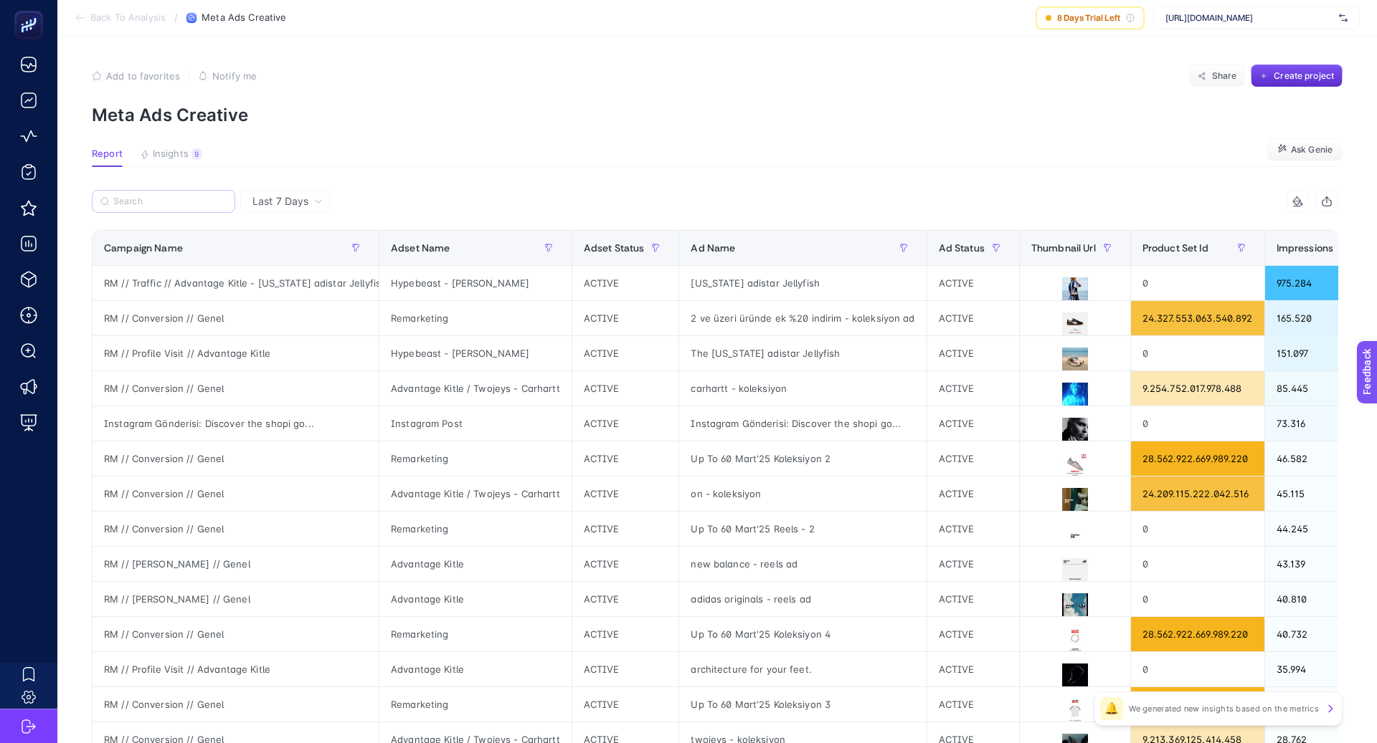
click at [174, 209] on label at bounding box center [163, 201] width 143 height 23
click at [174, 207] on input "Search" at bounding box center [169, 201] width 113 height 11
paste input "RM // [PERSON_NAME] // Genel"
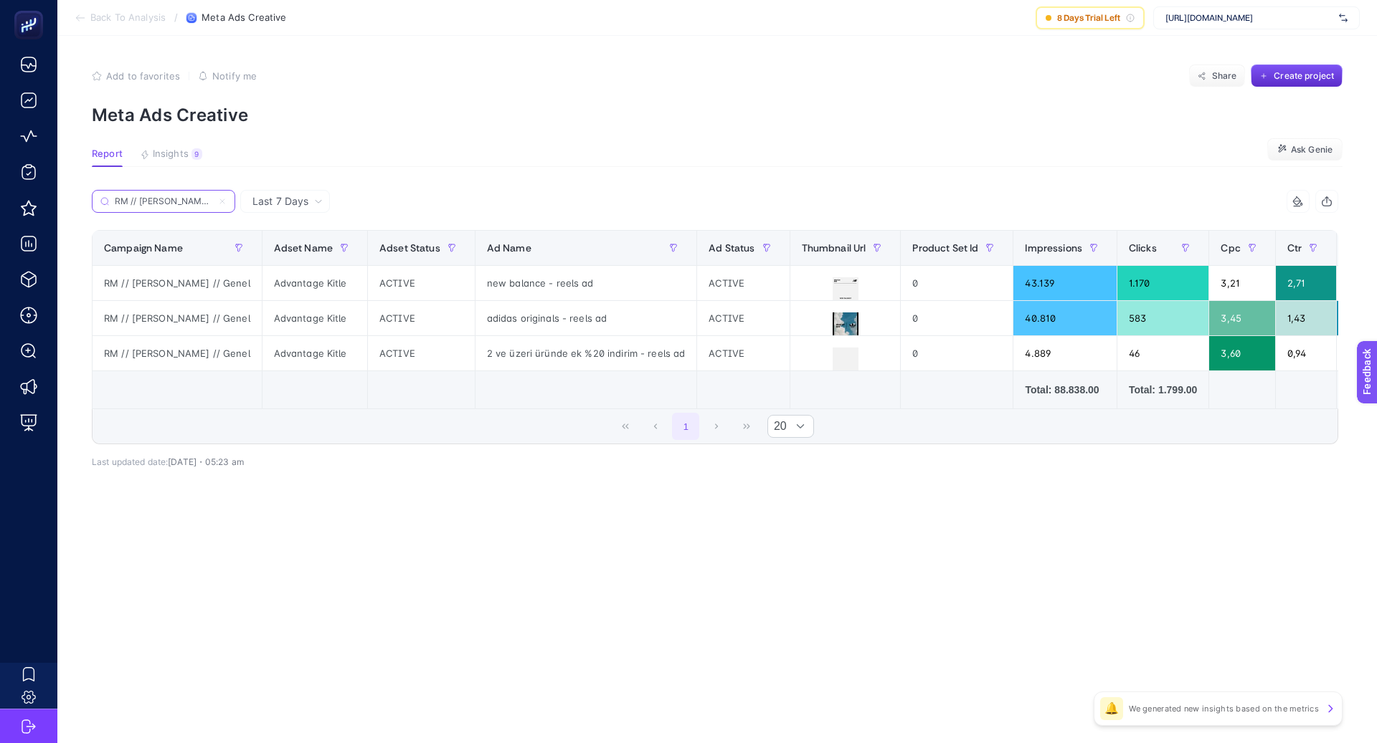
type input "RM // [PERSON_NAME] // Genel"
click at [563, 351] on div "2 ve üzeri üründe ek %20 indirim - reels ad" at bounding box center [586, 353] width 222 height 34
click at [552, 477] on div "RM // Trafik // Genel 12 items selected Campaign Name Adset Name Adset Status A…" at bounding box center [715, 349] width 1246 height 272
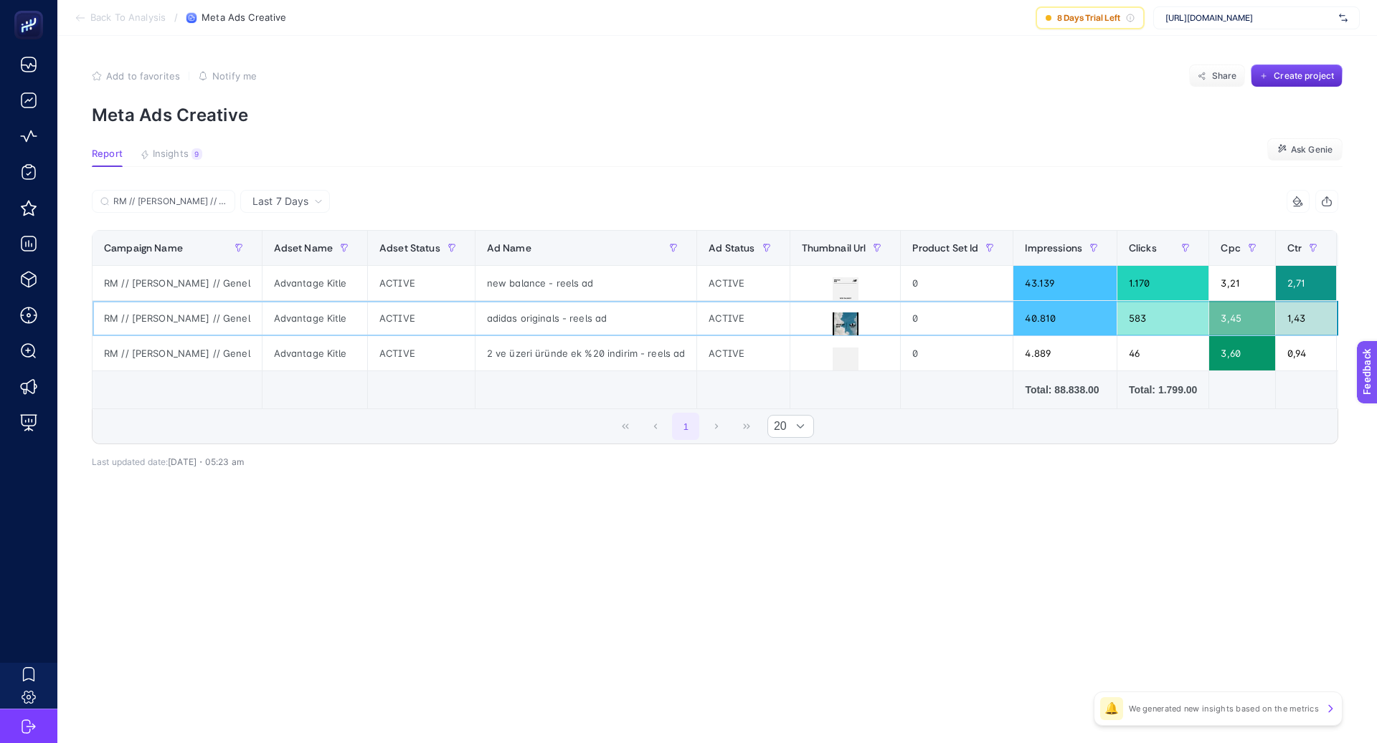
click at [520, 321] on div "adidas originals - reels ad" at bounding box center [586, 318] width 222 height 34
click at [487, 272] on div "new balance - reels ad" at bounding box center [586, 283] width 222 height 34
click at [487, 279] on div "new balance - reels ad" at bounding box center [586, 283] width 222 height 34
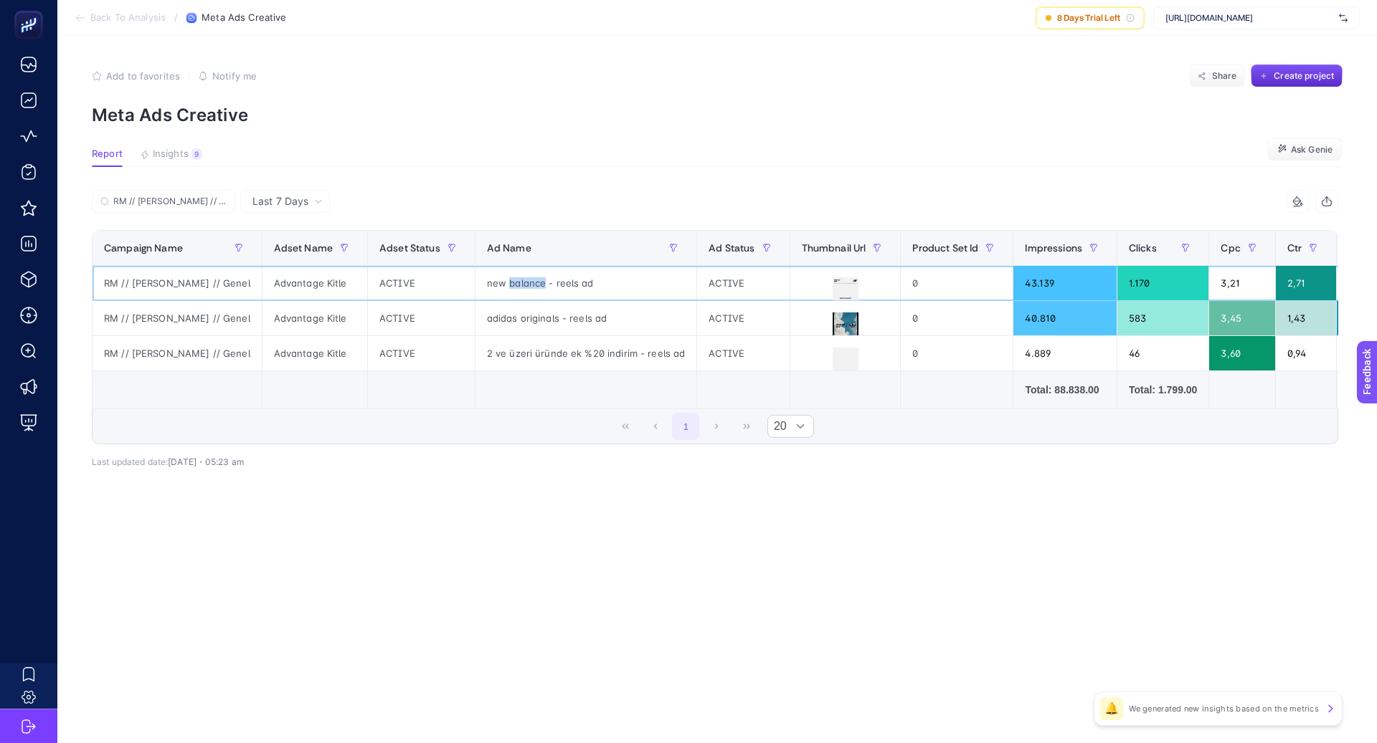
click at [487, 280] on div "new balance - reels ad" at bounding box center [586, 283] width 222 height 34
click at [158, 280] on div "RM // [PERSON_NAME] // Genel" at bounding box center [176, 283] width 169 height 34
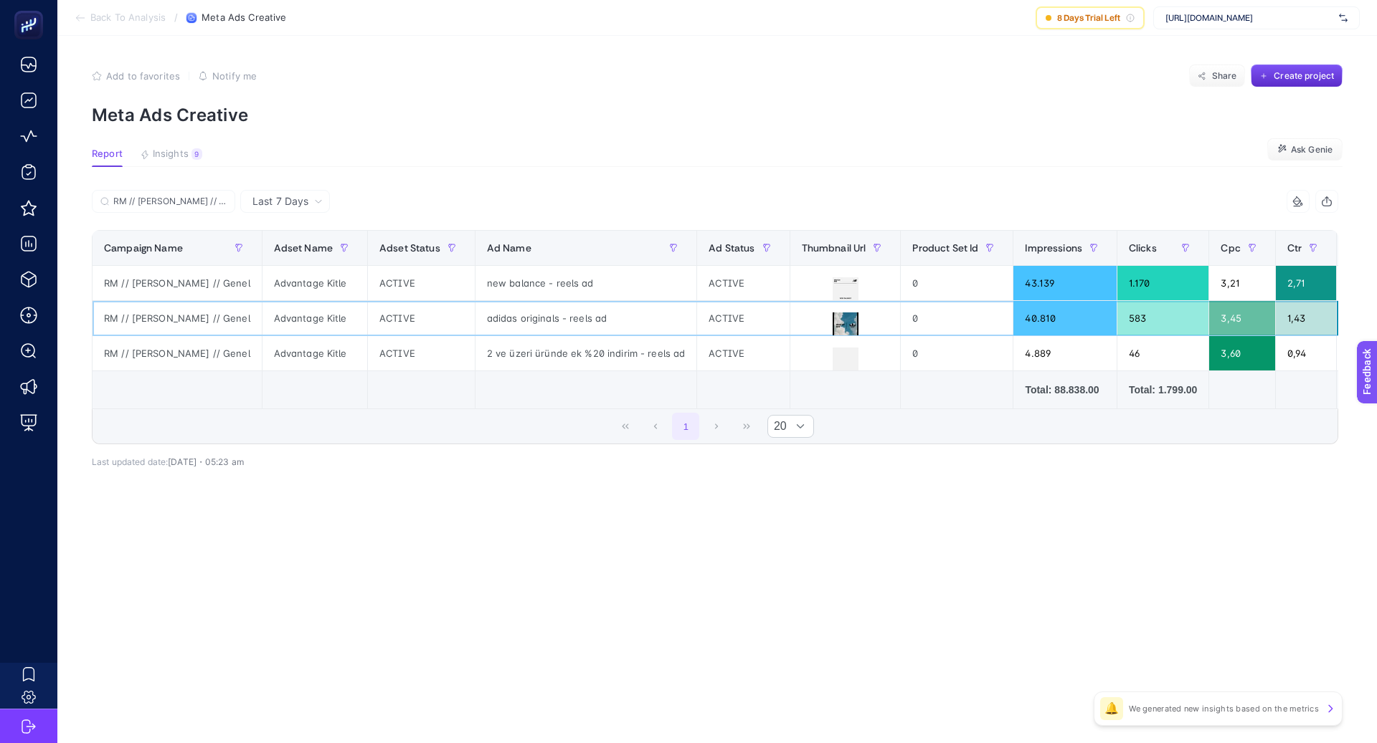
click at [167, 320] on div "RM // [PERSON_NAME] // Genel" at bounding box center [176, 318] width 169 height 34
click at [484, 293] on div "new balance - reels ad" at bounding box center [586, 283] width 222 height 34
click at [485, 311] on div "adidas originals - reels ad" at bounding box center [586, 318] width 222 height 34
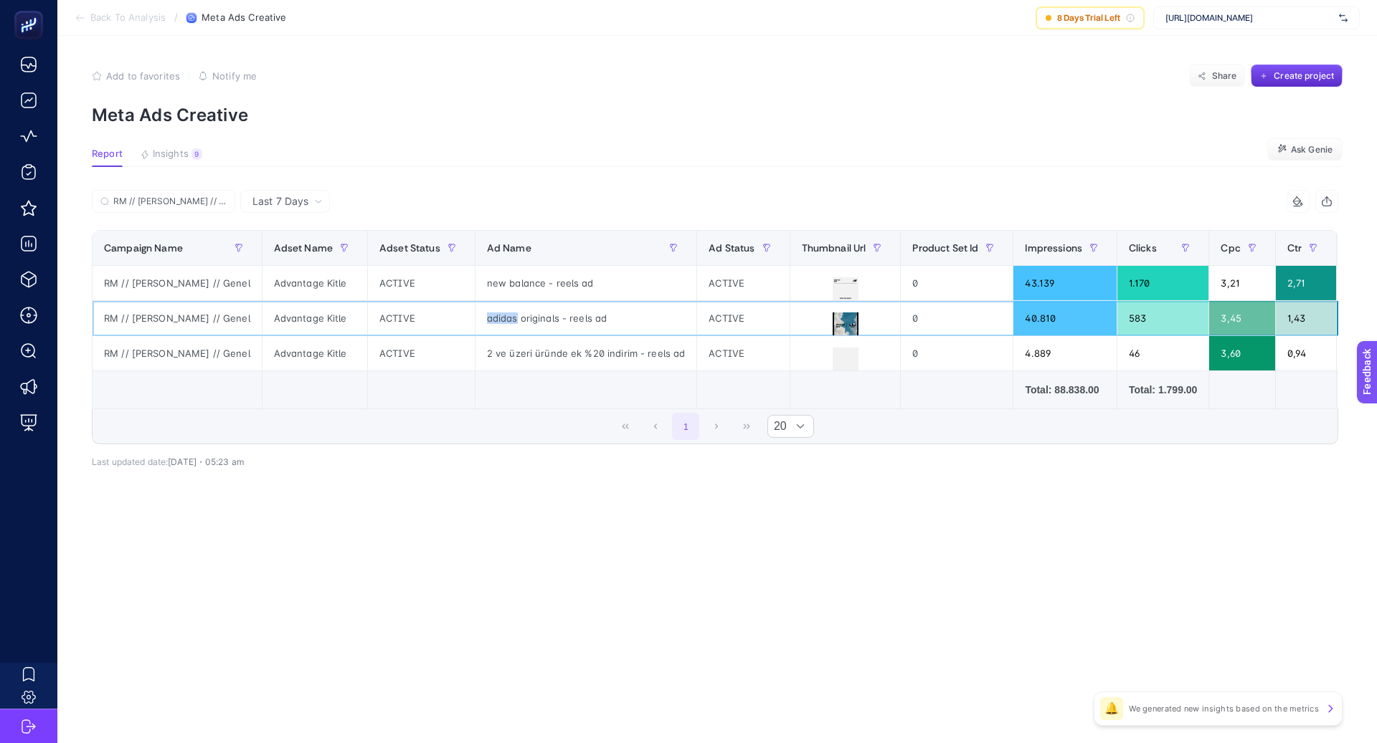
click at [485, 311] on div "adidas originals - reels ad" at bounding box center [586, 318] width 222 height 34
click at [488, 351] on div "2 ve üzeri üründe ek %20 indirim - reels ad" at bounding box center [586, 353] width 222 height 34
click at [541, 351] on div "2 ve üzeri üründe ek %20 indirim - reels ad" at bounding box center [586, 353] width 222 height 34
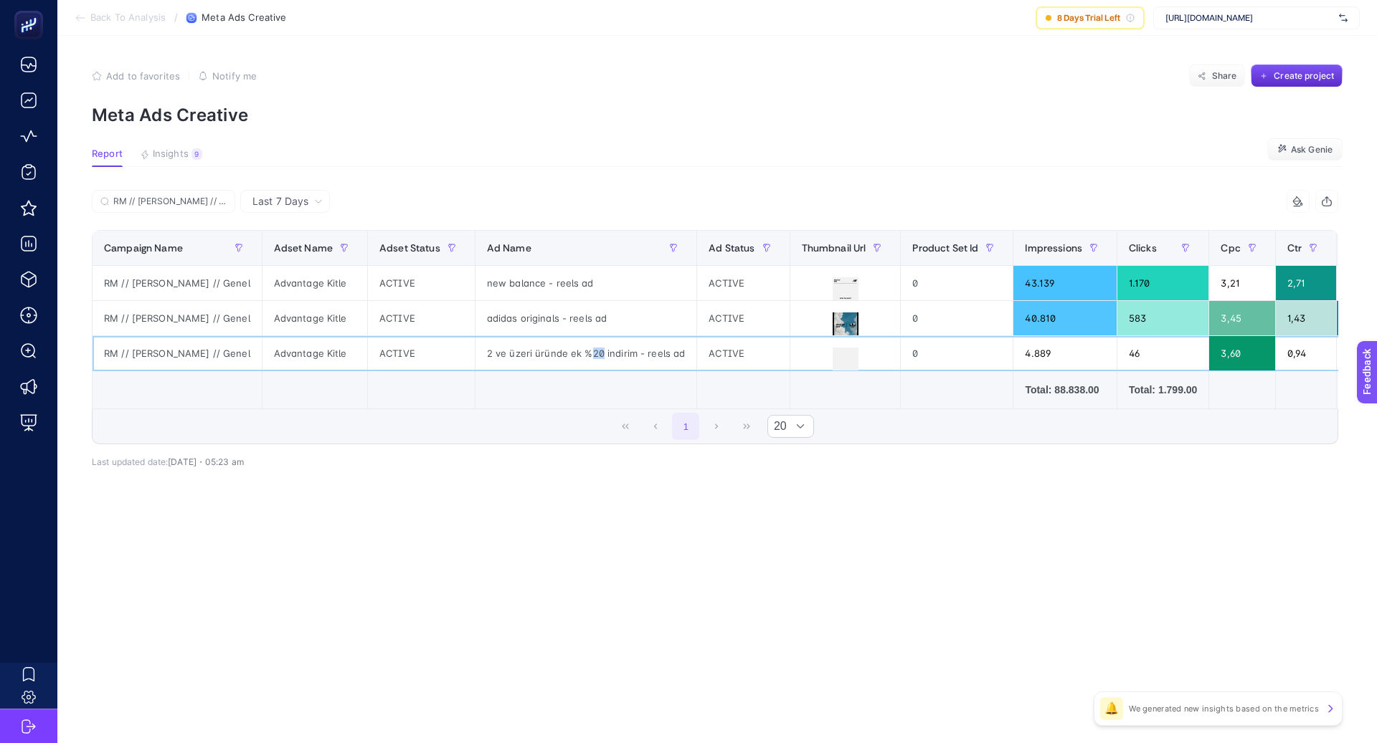
click at [541, 351] on div "2 ve üzeri üründe ek %20 indirim - reels ad" at bounding box center [586, 353] width 222 height 34
click at [315, 201] on icon at bounding box center [318, 202] width 6 height 3
click at [312, 232] on li "Last 7 Days" at bounding box center [284, 232] width 81 height 26
click at [262, 281] on div "Advantage Kitle" at bounding box center [314, 283] width 105 height 34
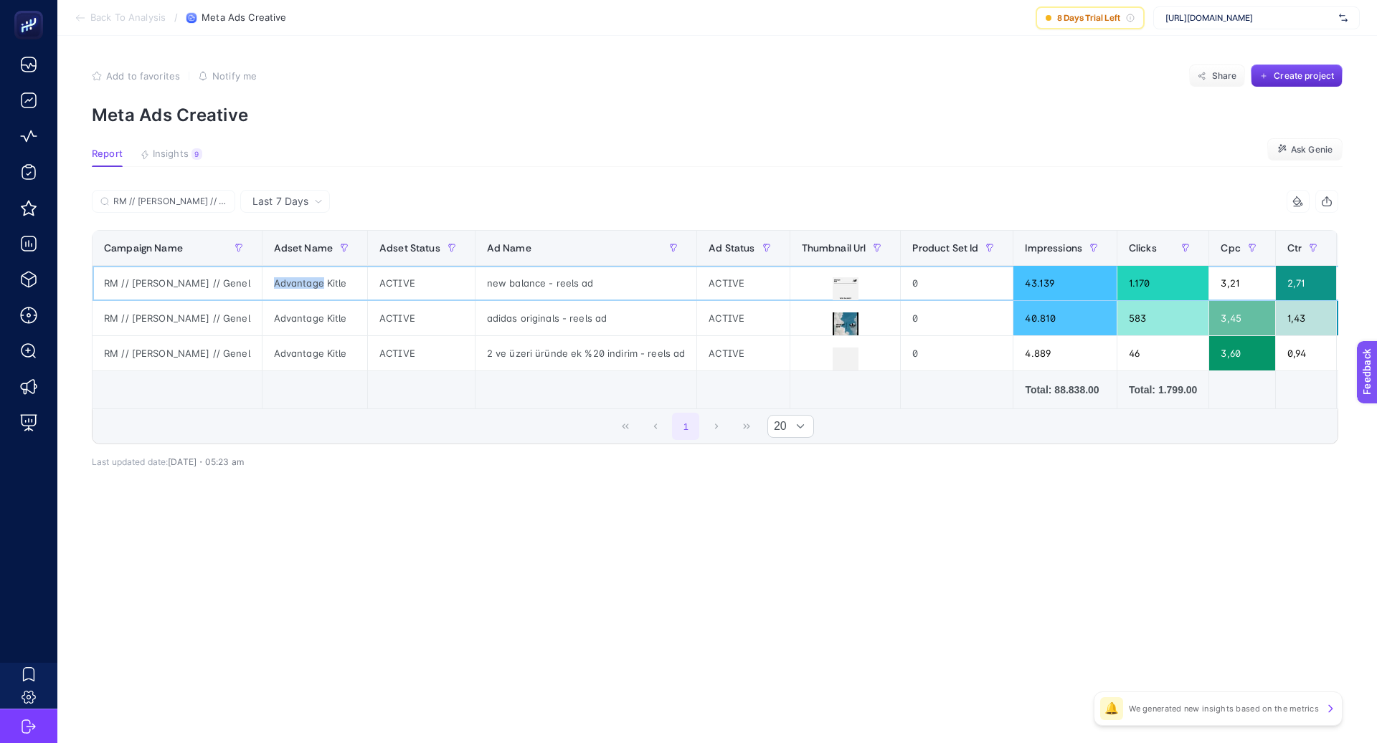
click at [262, 281] on div "Advantage Kitle" at bounding box center [314, 283] width 105 height 34
click at [470, 515] on div "Last 7 Days RM // [PERSON_NAME] // Genel 12 items selected Campaign Name Adset …" at bounding box center [714, 360] width 1269 height 341
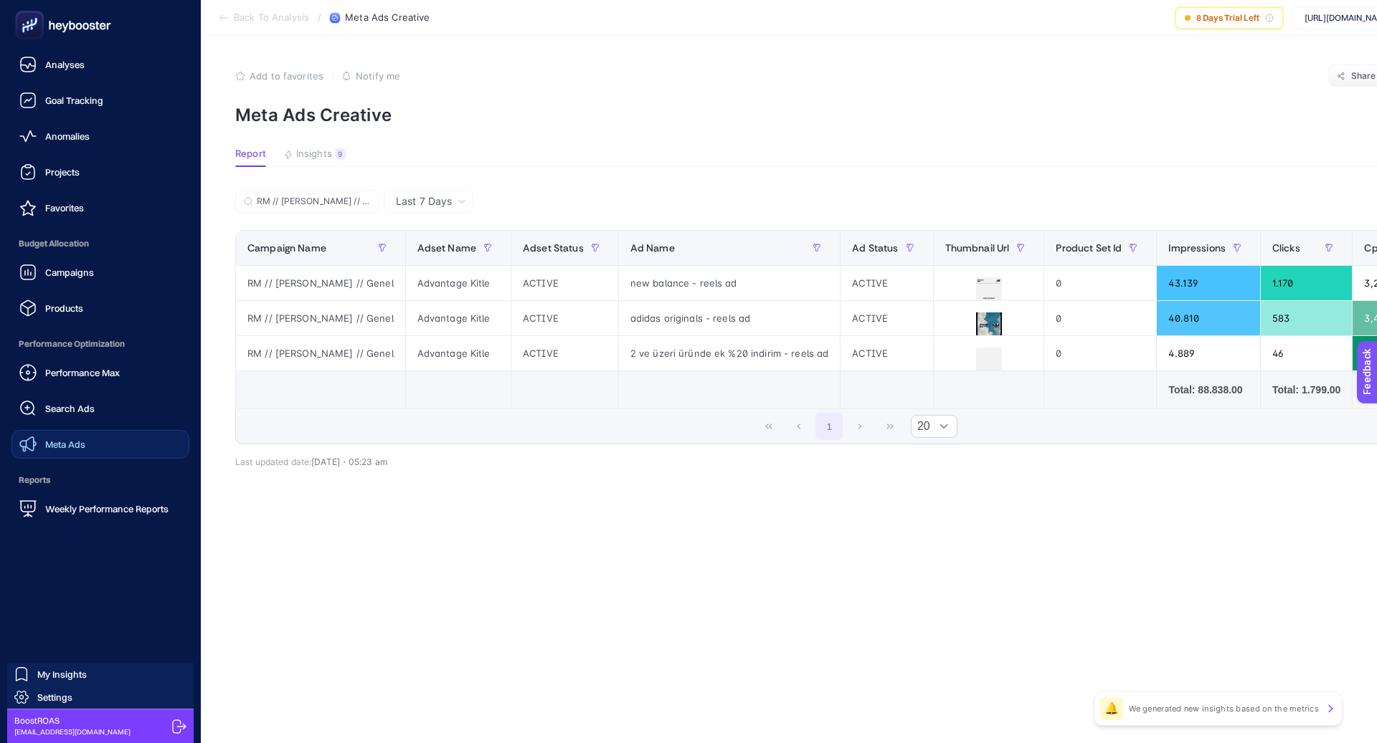
click at [85, 434] on link "Meta Ads" at bounding box center [100, 444] width 178 height 29
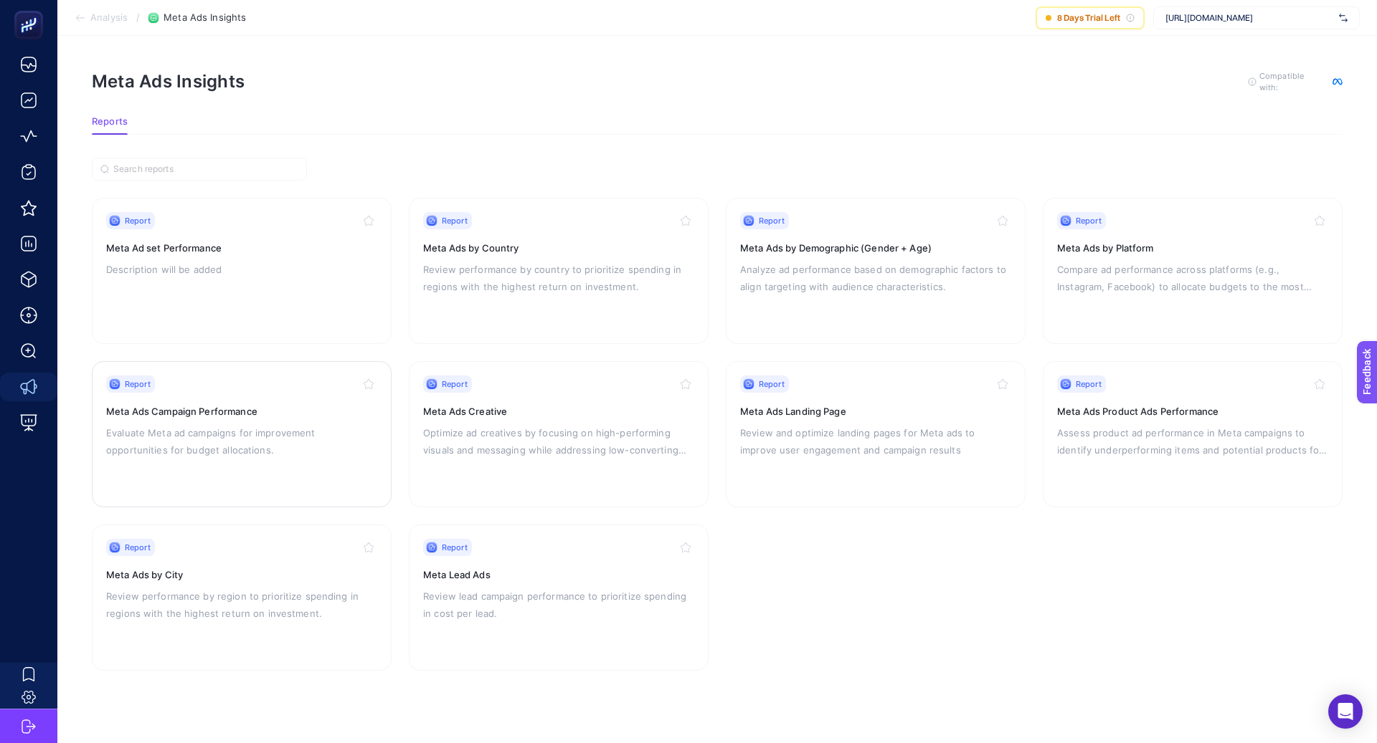
click at [212, 429] on p "Evaluate Meta ad campaigns for improvement opportunities for budget allocations." at bounding box center [241, 441] width 271 height 34
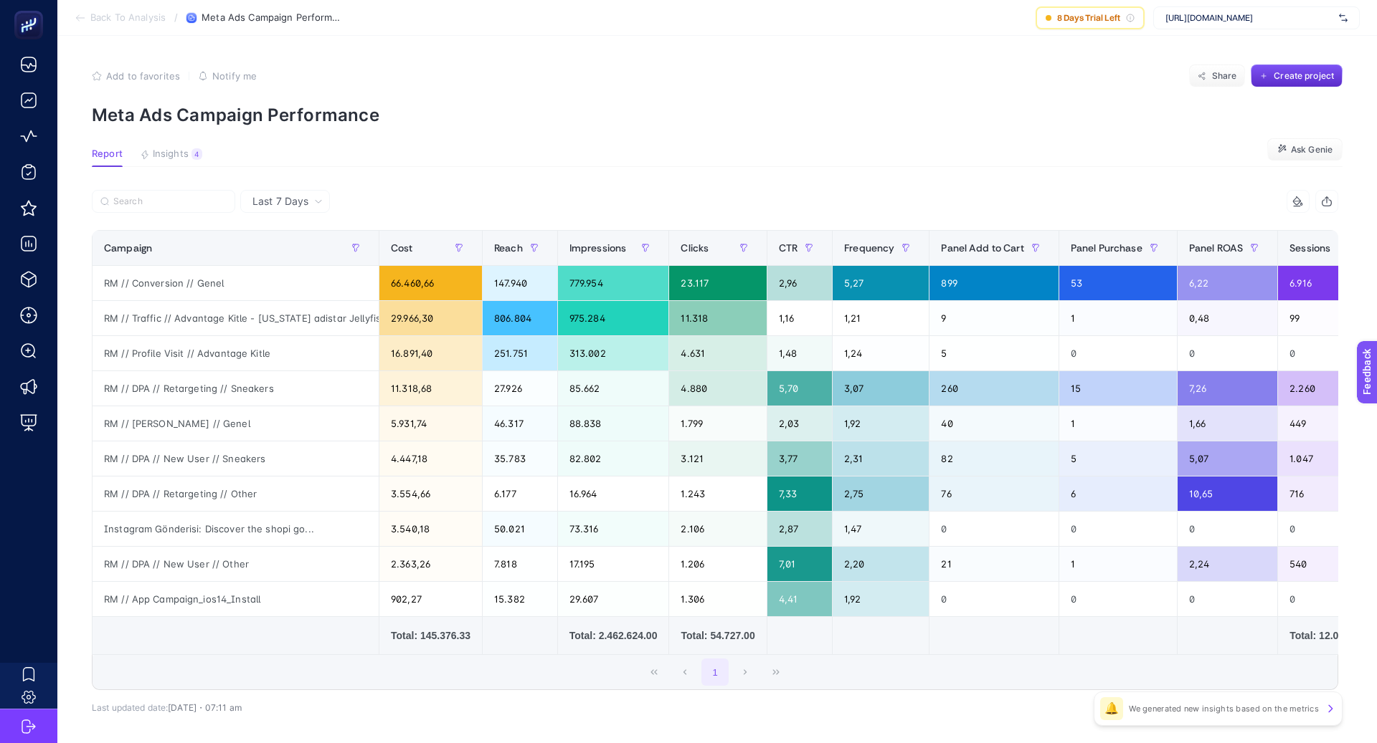
click at [307, 201] on span "Last 7 Days" at bounding box center [280, 201] width 56 height 14
click at [297, 257] on li "Last 30 Days" at bounding box center [284, 257] width 81 height 26
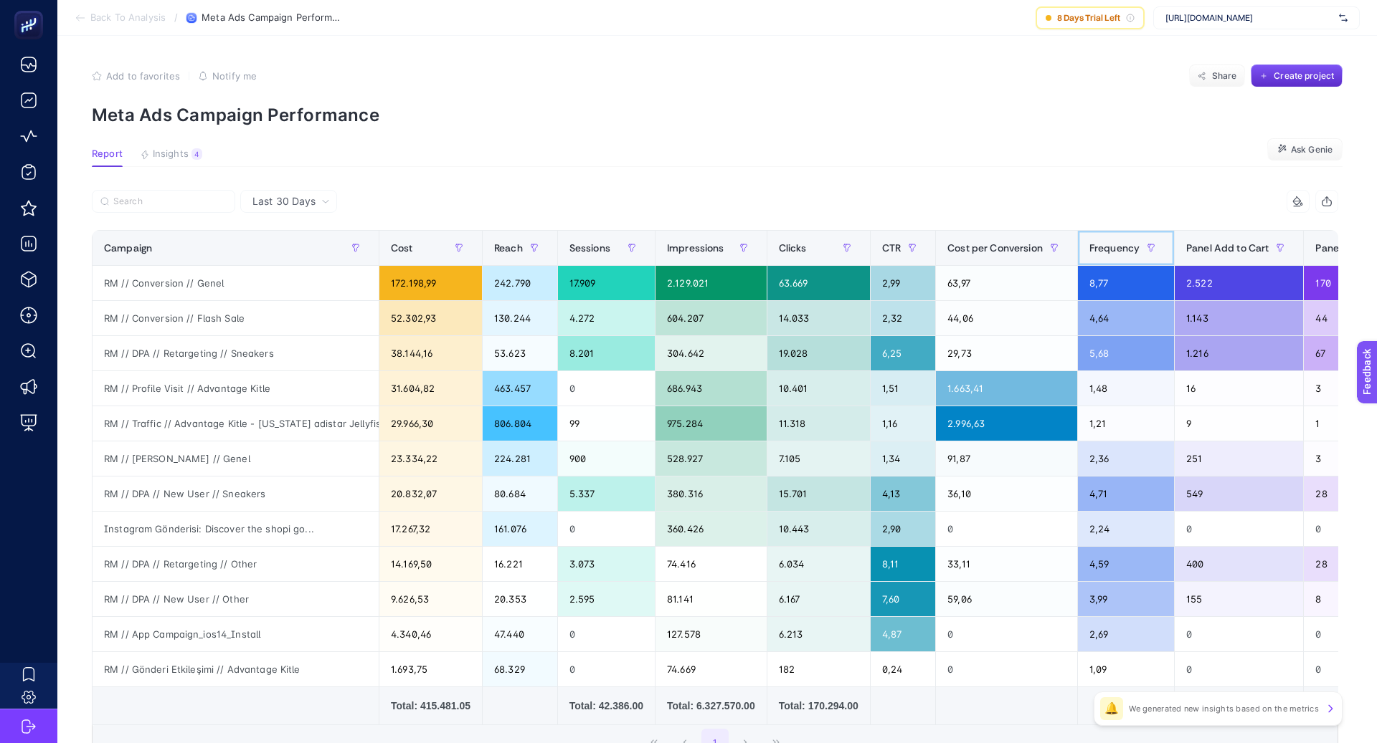
click at [1130, 246] on span "Frequency" at bounding box center [1114, 247] width 50 height 11
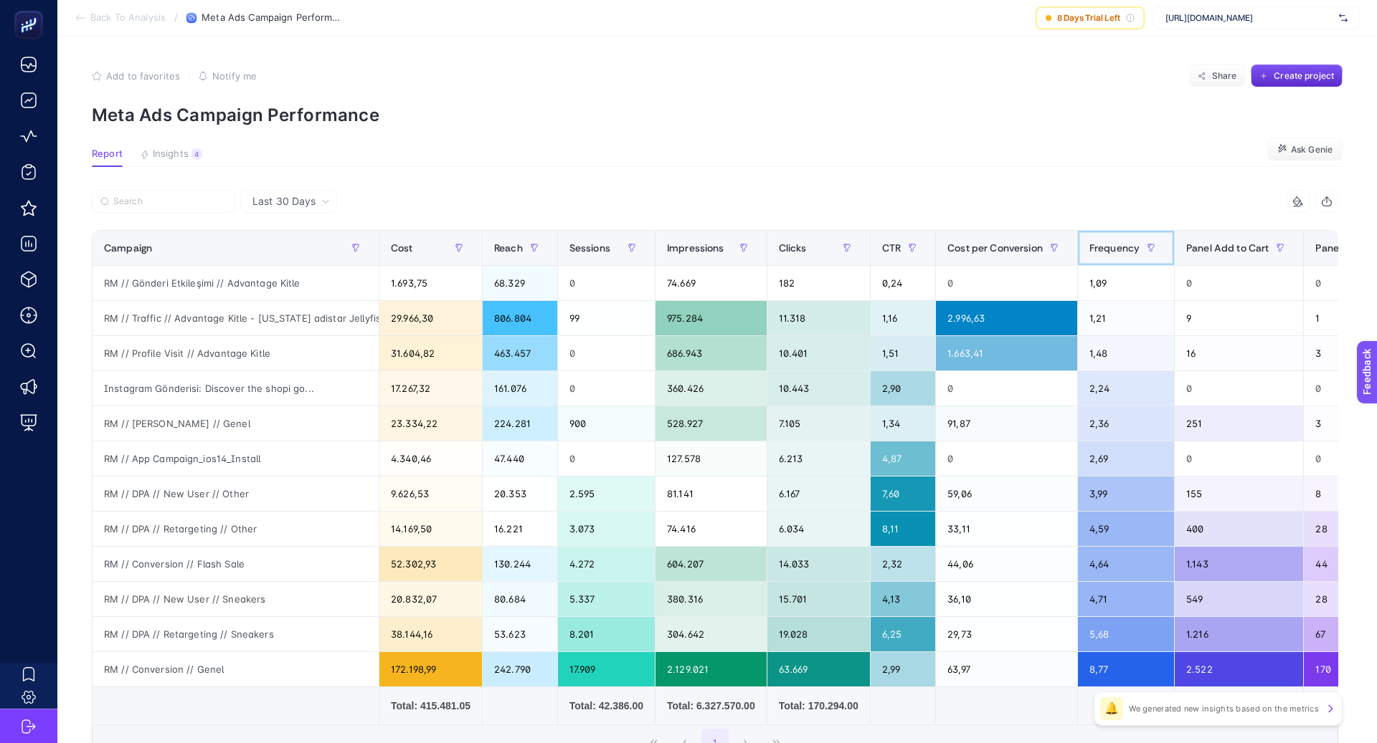
click at [1130, 247] on span "Frequency" at bounding box center [1114, 247] width 50 height 11
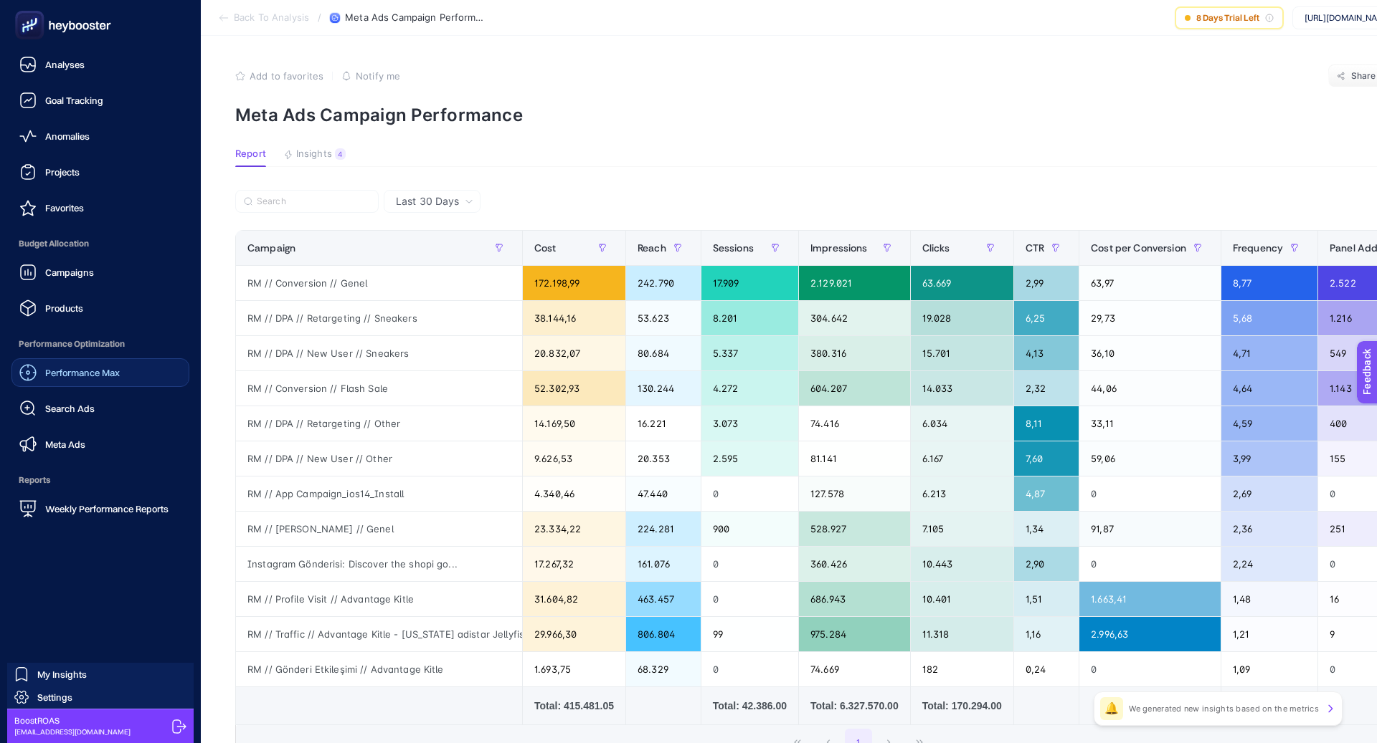
click at [70, 369] on span "Performance Max" at bounding box center [82, 372] width 75 height 11
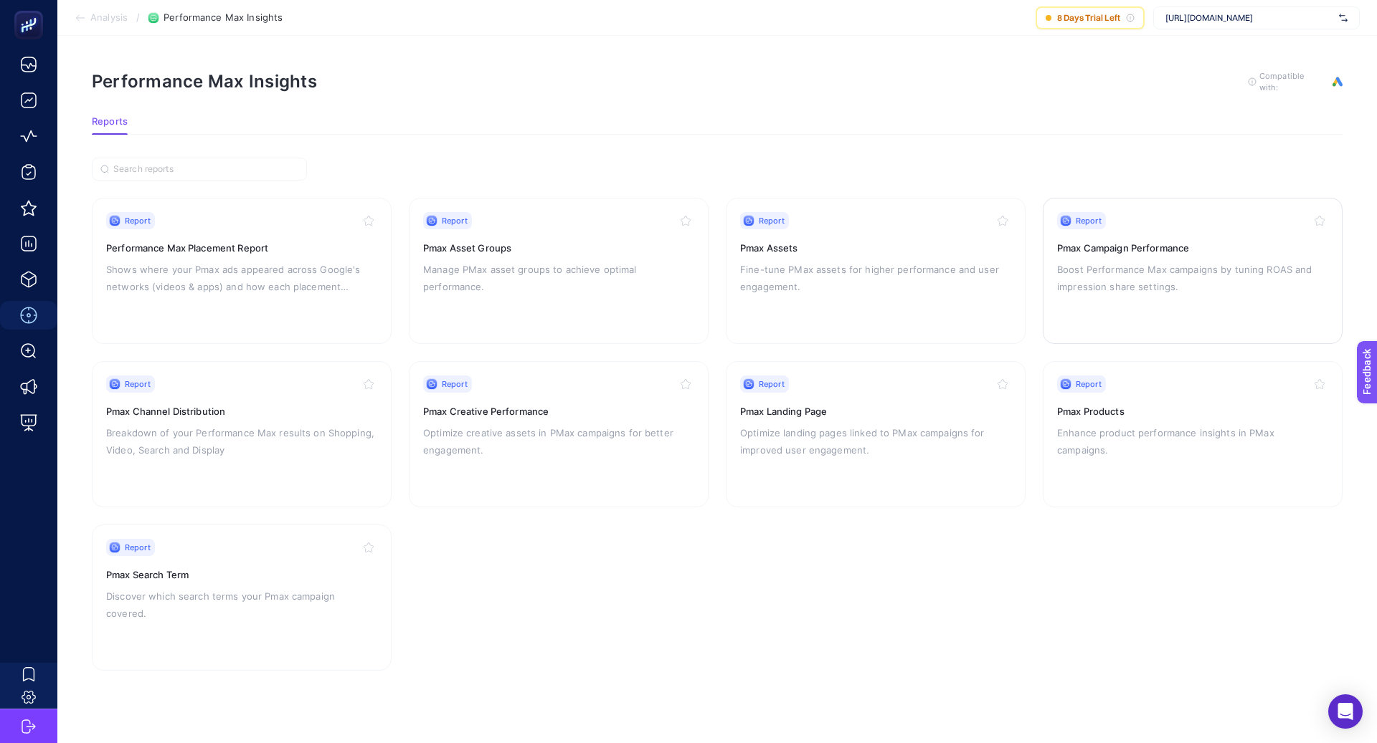
click at [1081, 285] on p "Boost Performance Max campaigns by tuning ROAS and impression share settings." at bounding box center [1192, 278] width 271 height 34
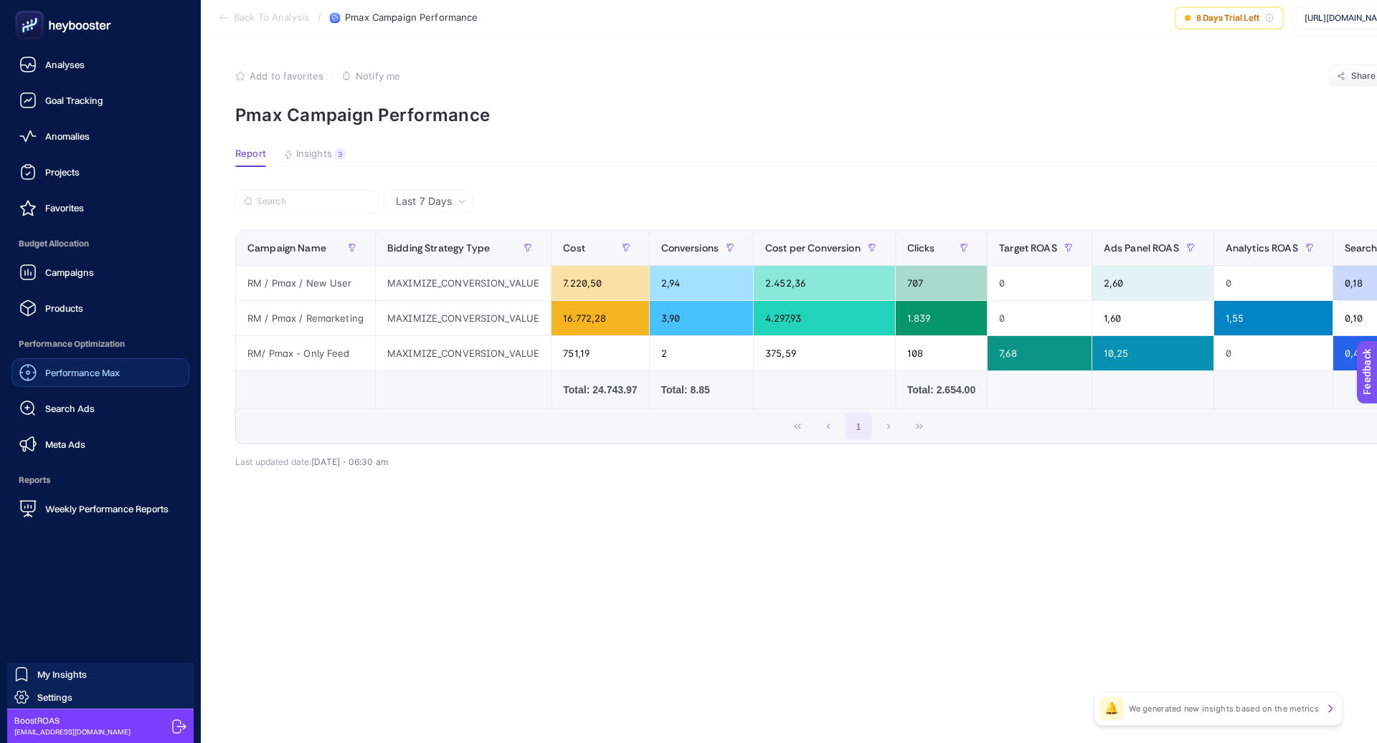
click at [80, 376] on span "Performance Max" at bounding box center [82, 372] width 75 height 11
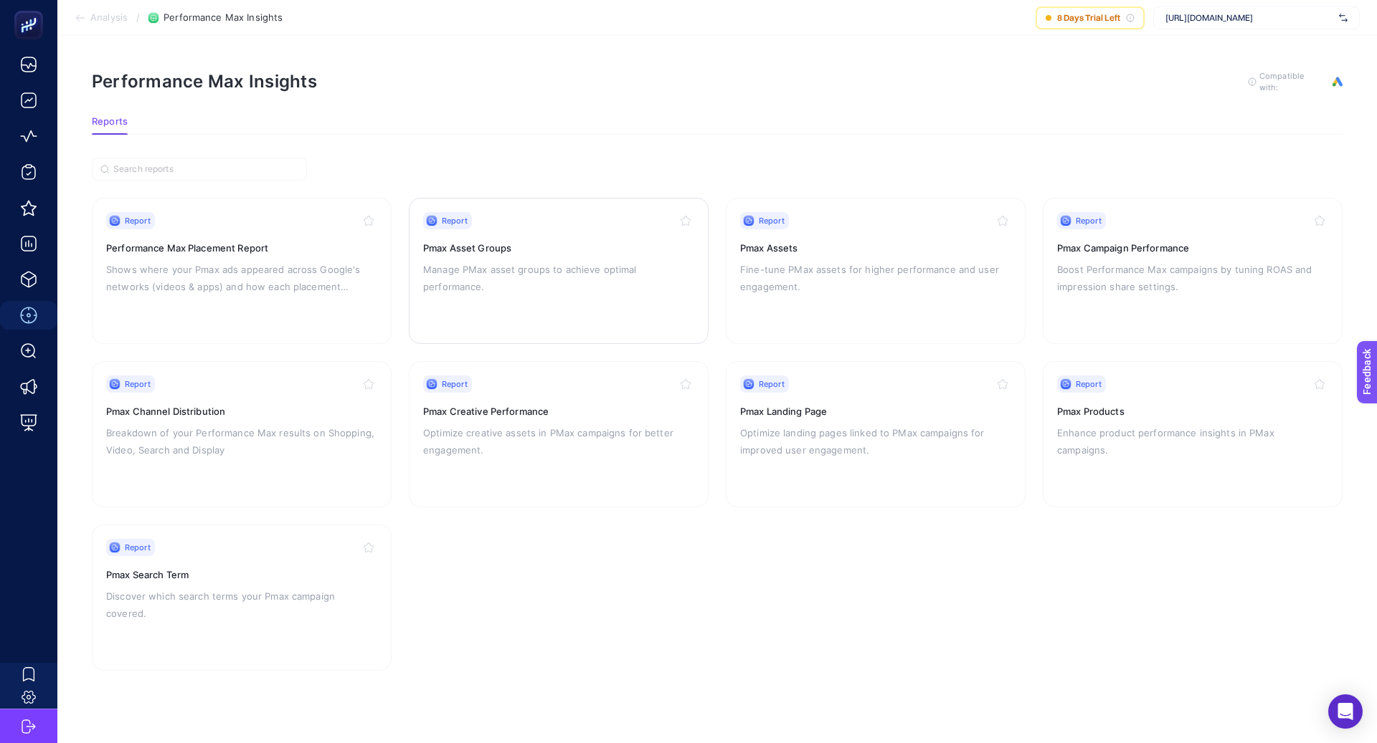
click at [541, 246] on h3 "Pmax Asset Groups" at bounding box center [558, 248] width 271 height 14
